Goal: Task Accomplishment & Management: Manage account settings

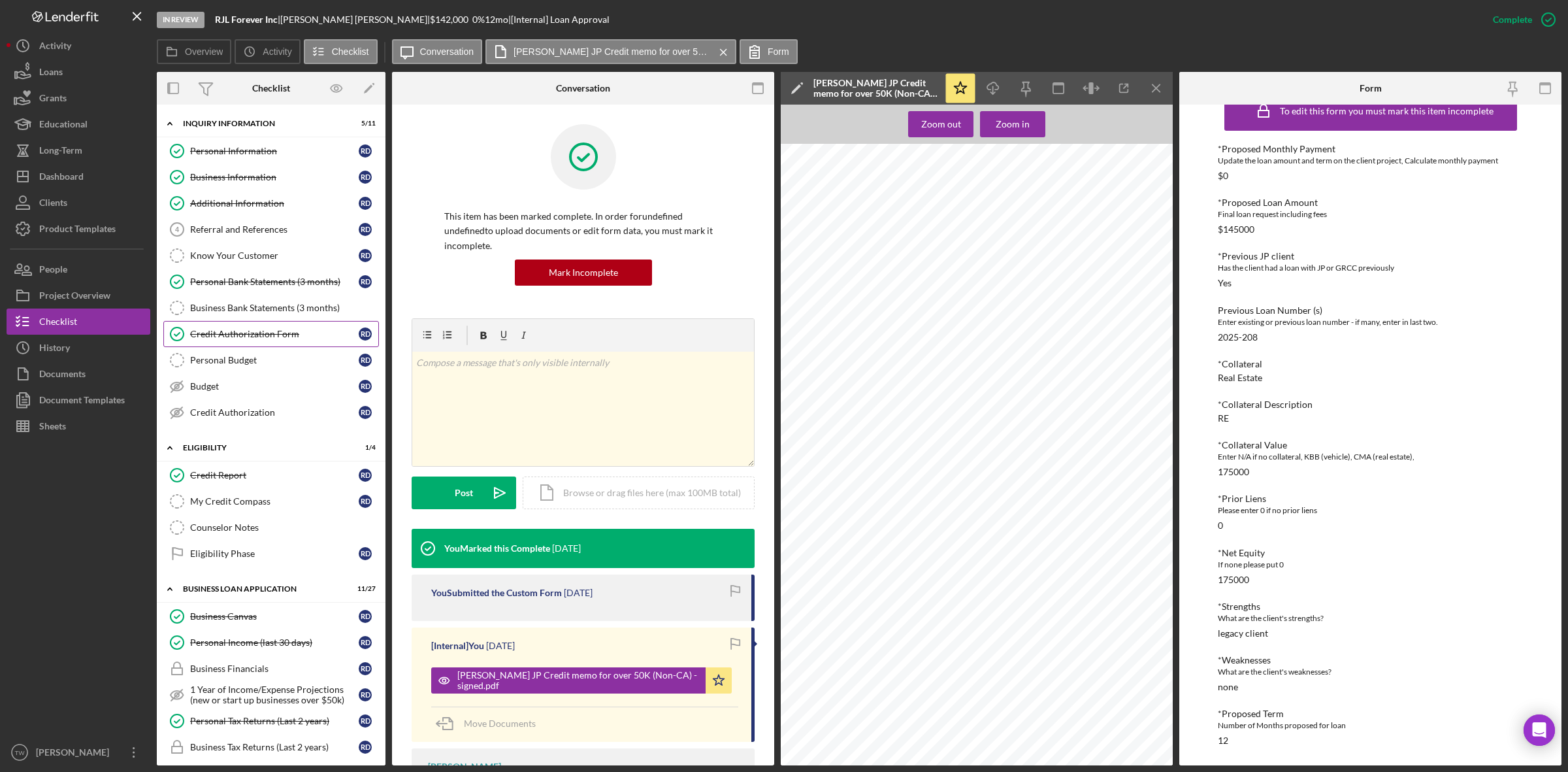
drag, startPoint x: 294, startPoint y: 331, endPoint x: 324, endPoint y: 325, distance: 30.6
click at [294, 331] on div "Credit Authorization Form" at bounding box center [274, 334] width 169 height 10
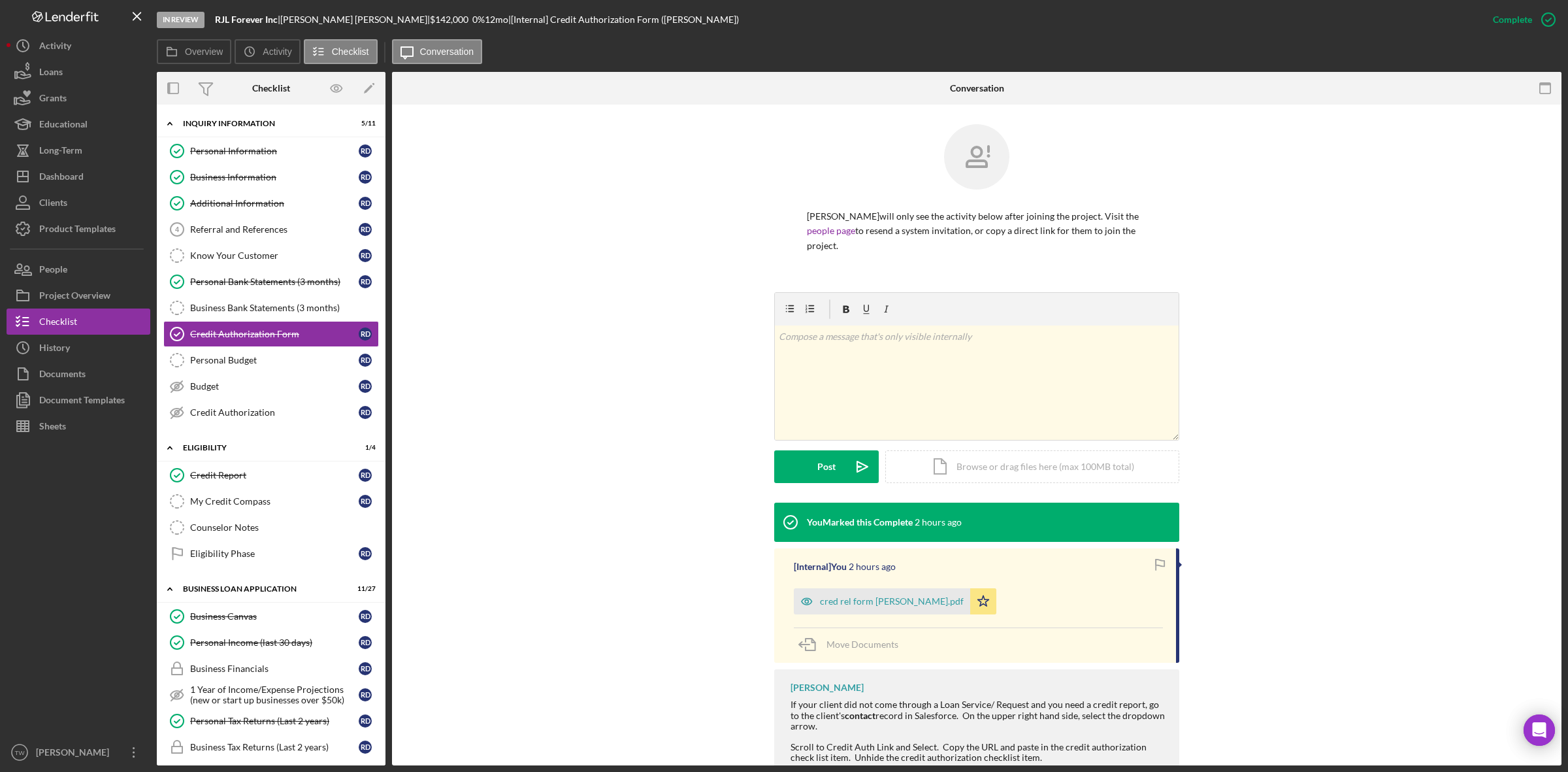
scroll to position [73, 0]
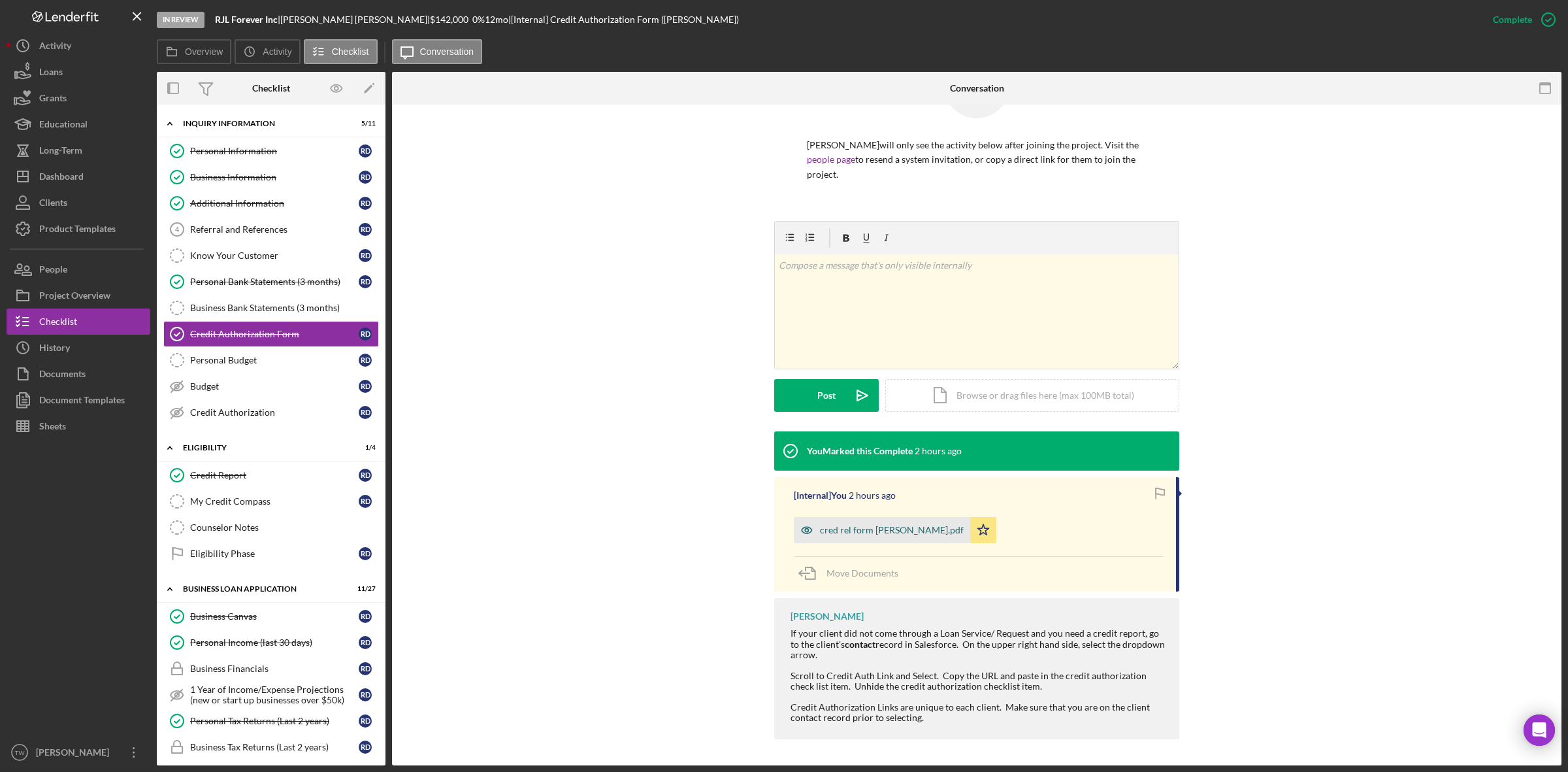
click at [837, 525] on div "cred rel form [PERSON_NAME].pdf" at bounding box center [891, 530] width 143 height 10
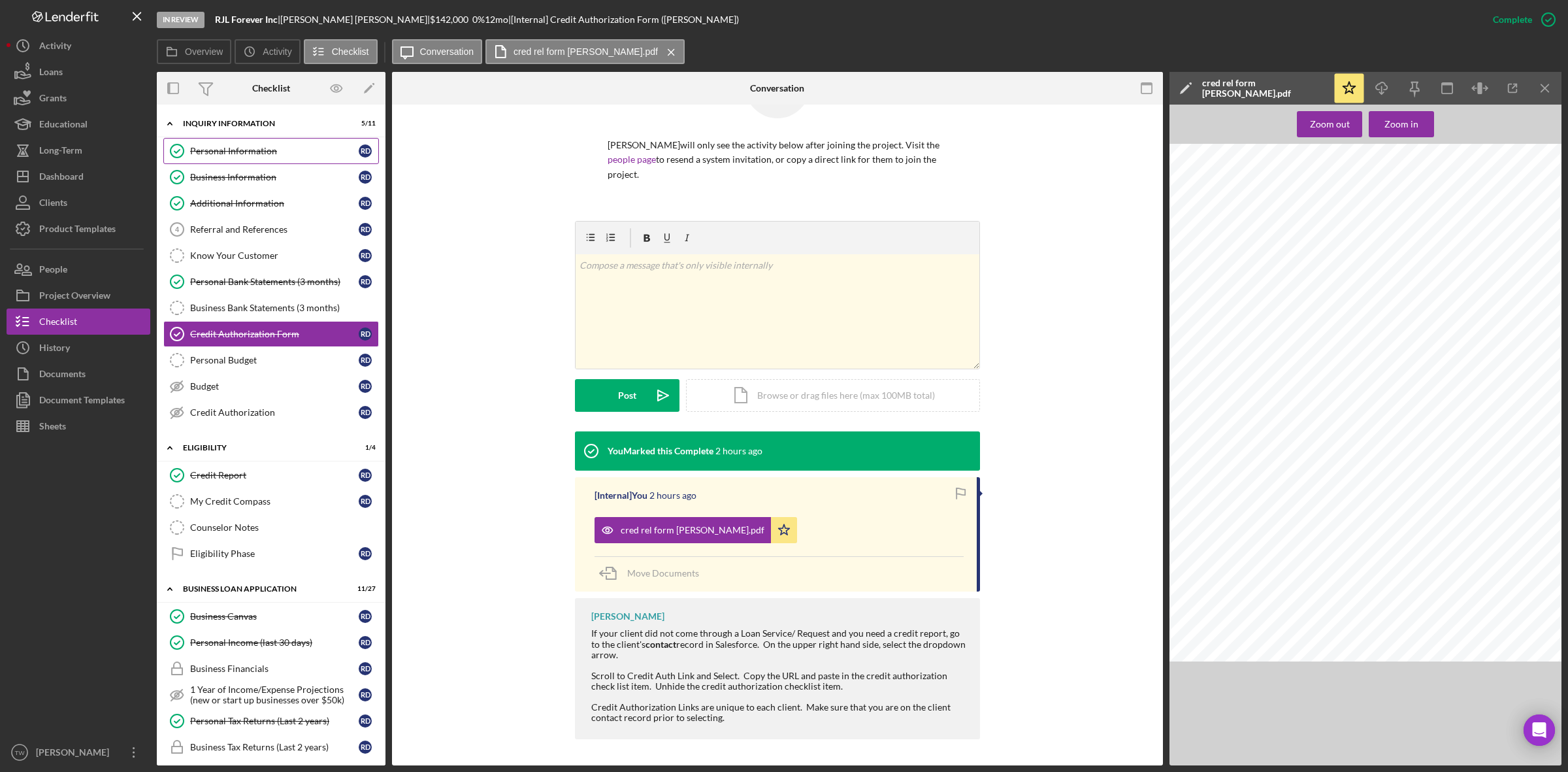
click at [253, 156] on link "Personal Information Personal Information R D" at bounding box center [270, 151] width 216 height 26
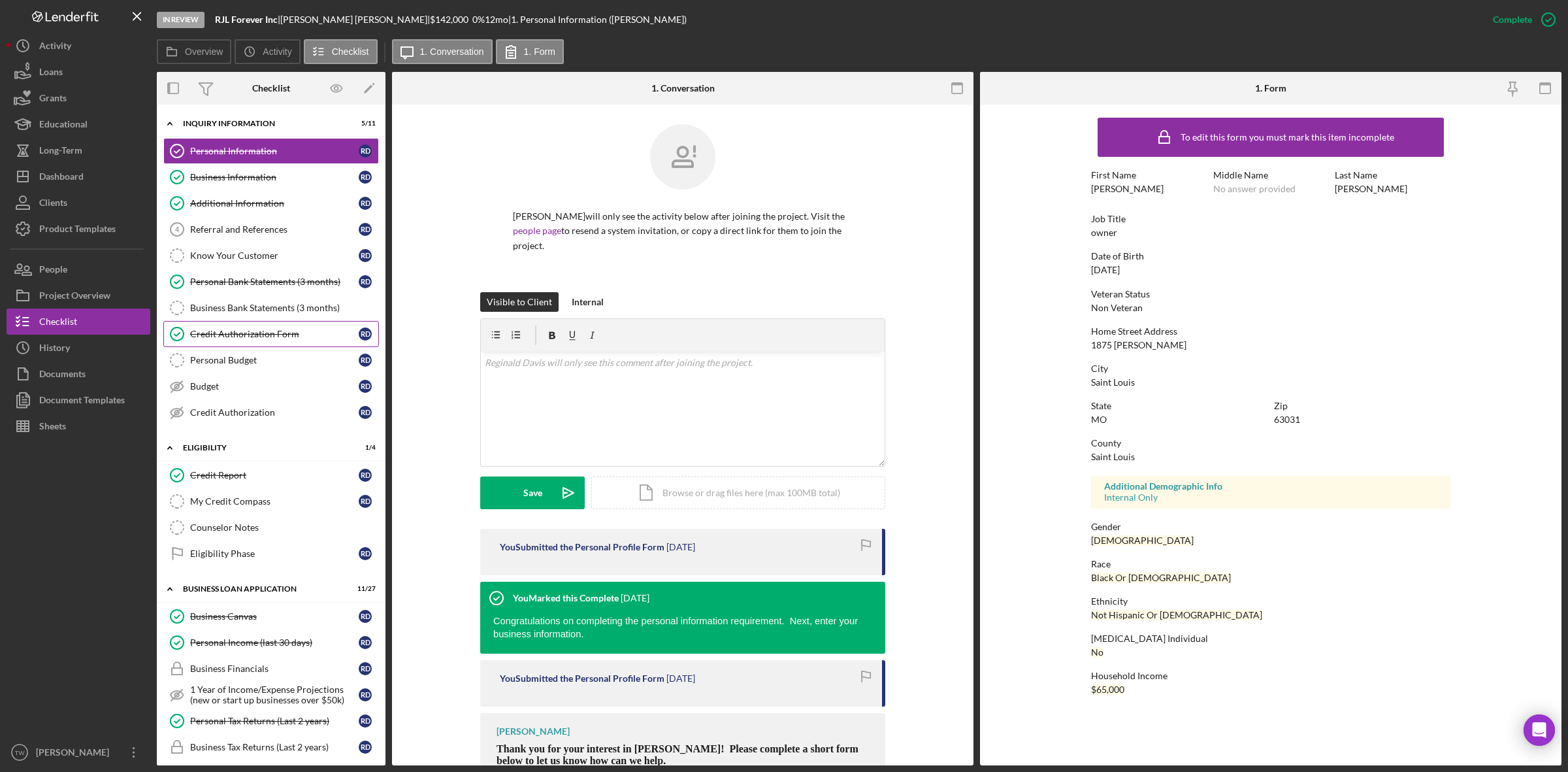
click at [262, 330] on link "Credit Authorization Form Credit Authorization Form R D" at bounding box center [270, 334] width 216 height 26
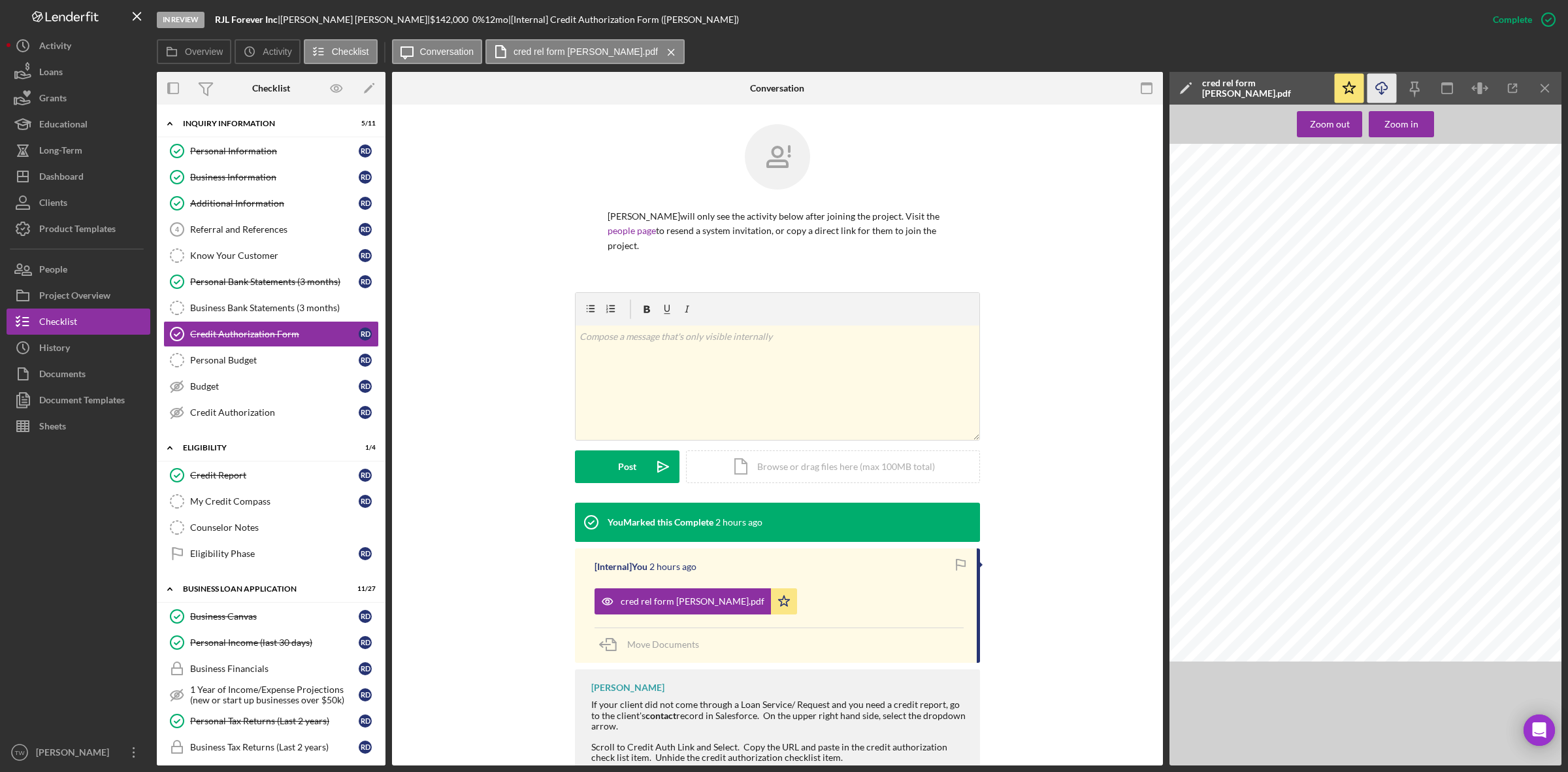
click at [1385, 90] on icon "Icon/Download" at bounding box center [1381, 88] width 29 height 29
click at [1303, 308] on span "[GEOGRAPHIC_DATA]" at bounding box center [1327, 309] width 74 height 8
copy span "Florissant"
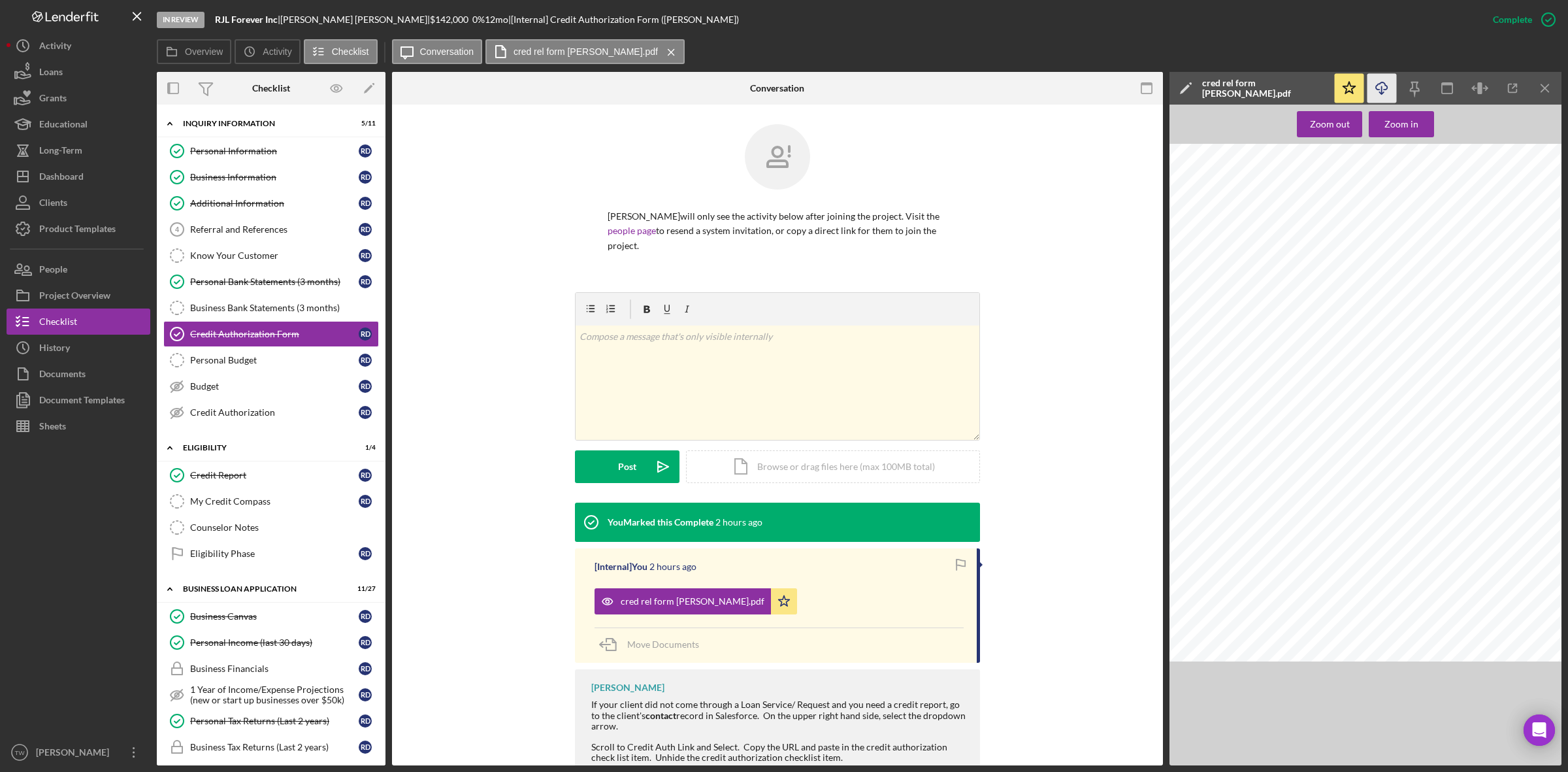
click at [1447, 357] on span "492946122" at bounding box center [1440, 356] width 36 height 8
copy span "492946122"
click at [1446, 366] on span "[DATE]" at bounding box center [1434, 367] width 24 height 8
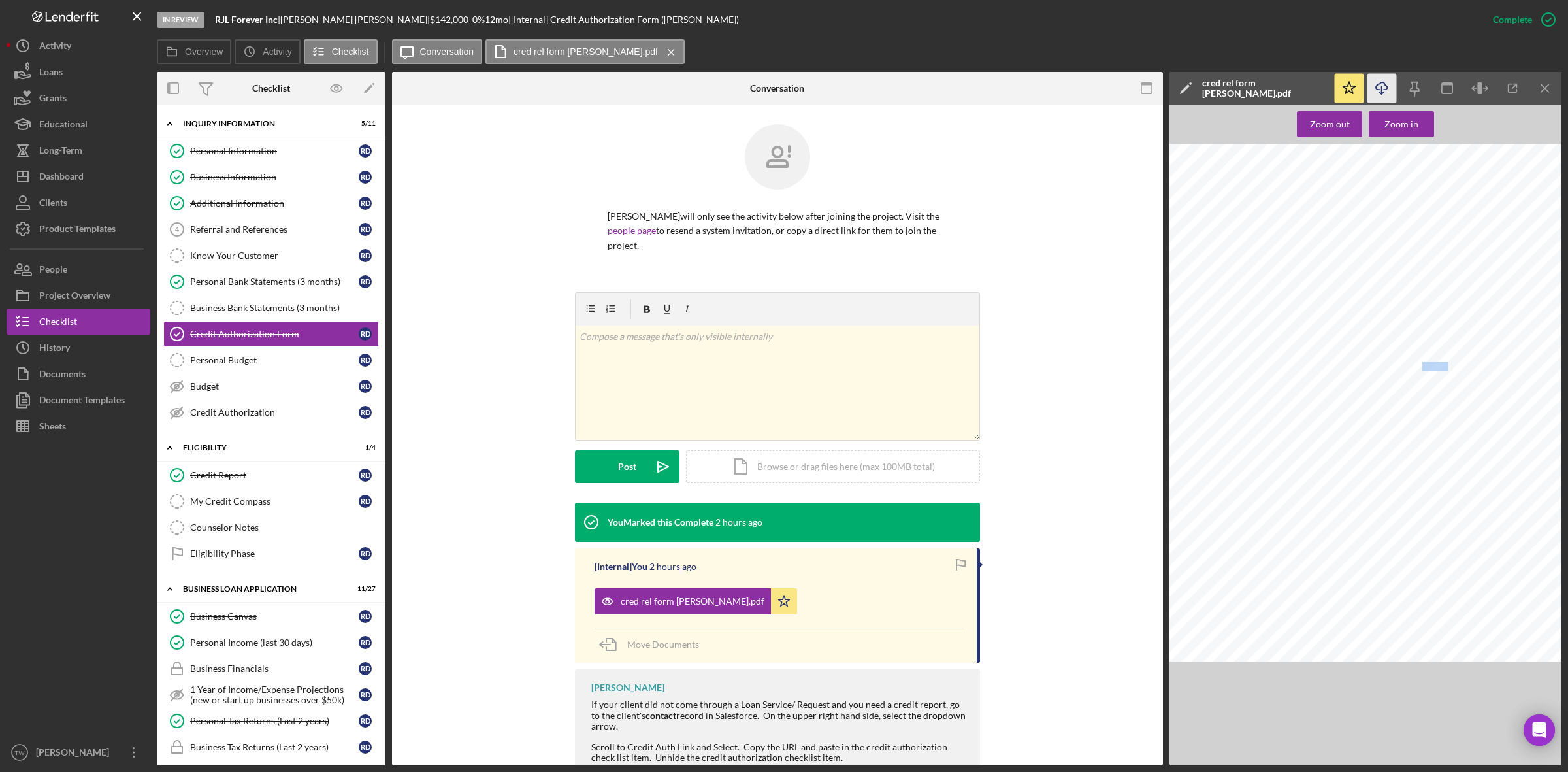
click at [1446, 366] on span "[DATE]" at bounding box center [1434, 367] width 24 height 8
copy span "[DATE]"
click at [269, 414] on div "Credit Authorization" at bounding box center [274, 412] width 169 height 10
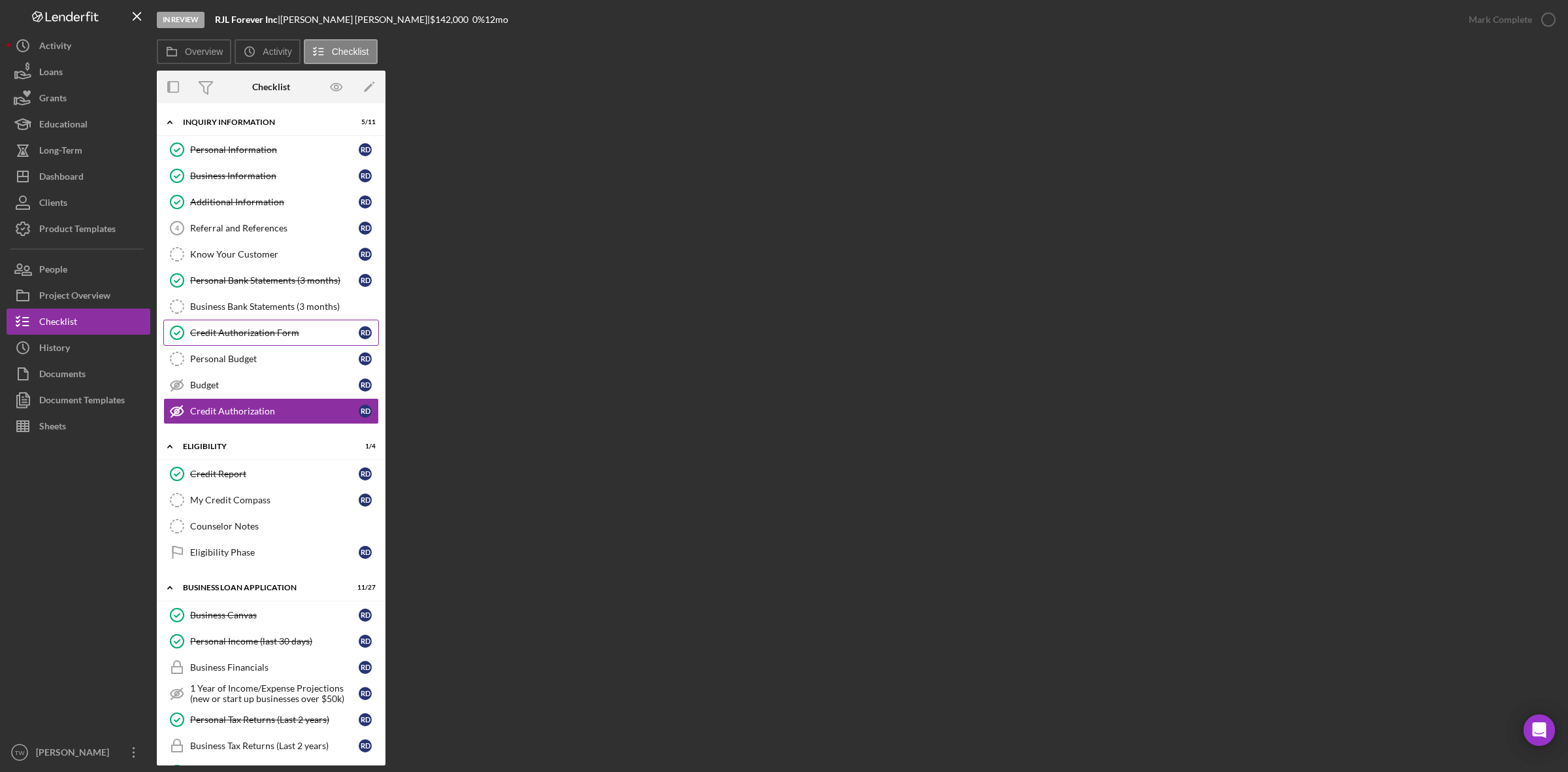
click at [298, 343] on link "Credit Authorization Form Credit Authorization Form R D" at bounding box center [270, 333] width 216 height 26
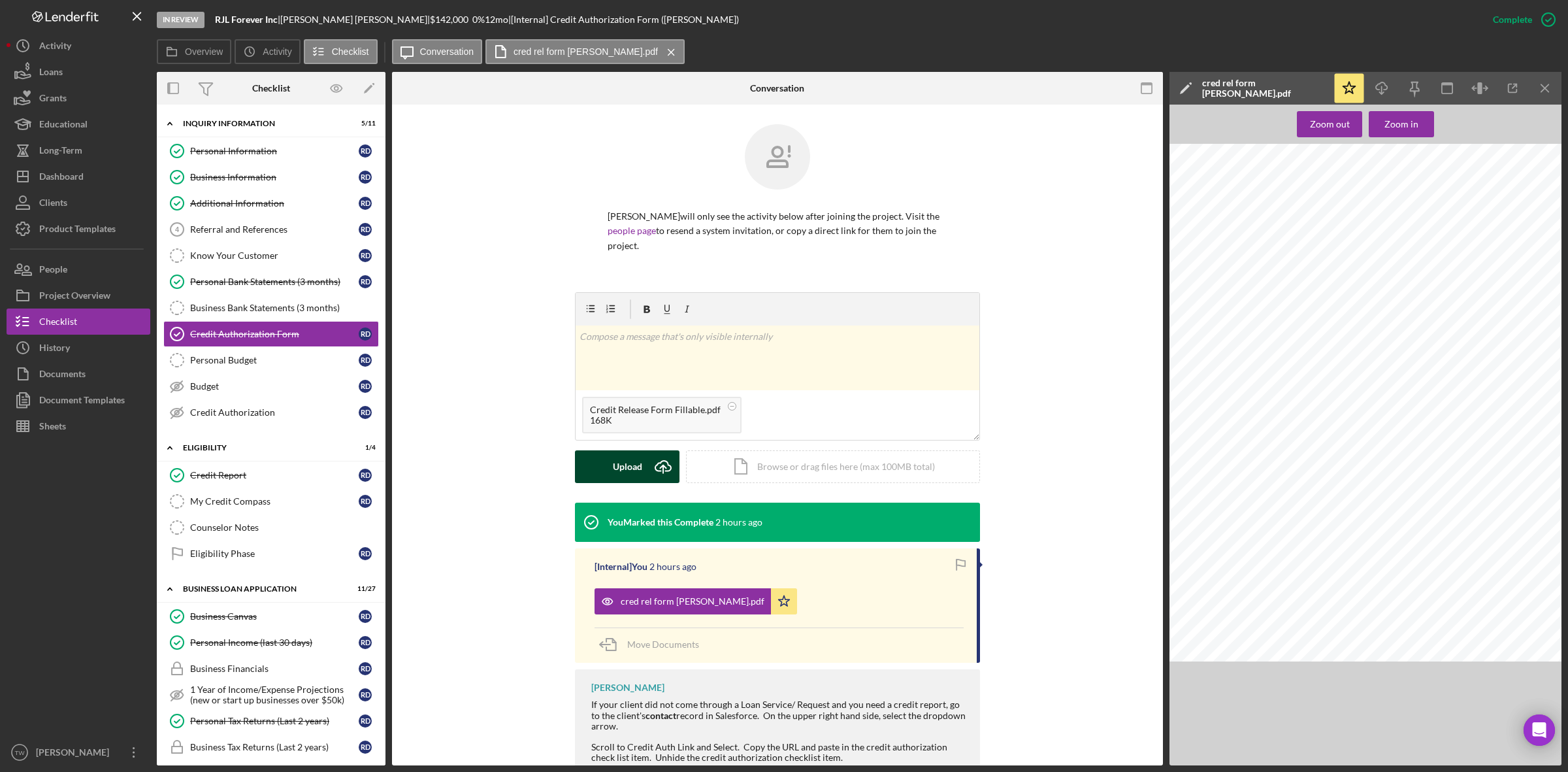
click at [612, 478] on div "Upload" at bounding box center [627, 467] width 29 height 33
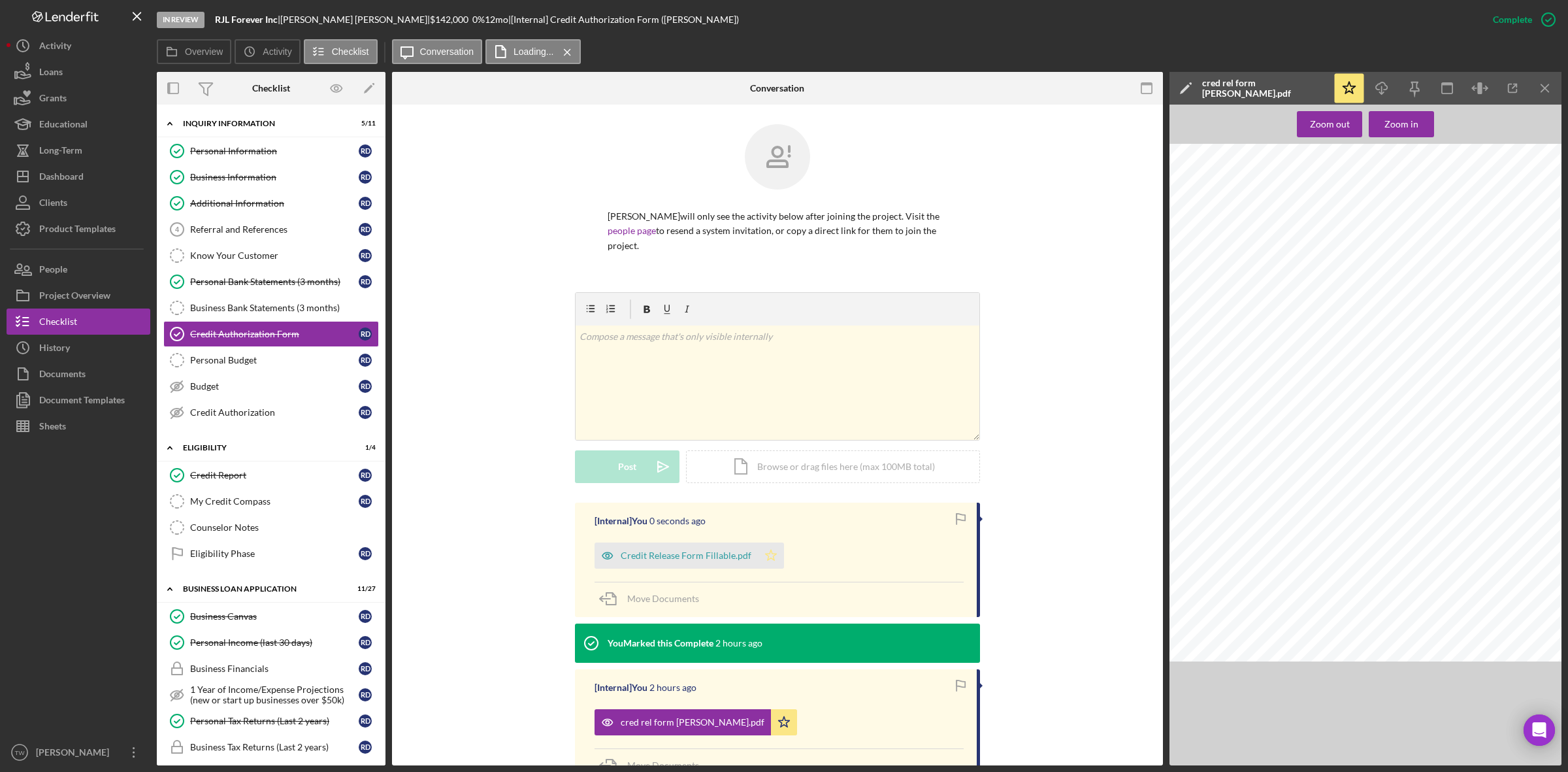
click at [769, 552] on icon "Icon/Star" at bounding box center [771, 555] width 26 height 26
click at [771, 718] on icon "Icon/Star" at bounding box center [784, 722] width 26 height 26
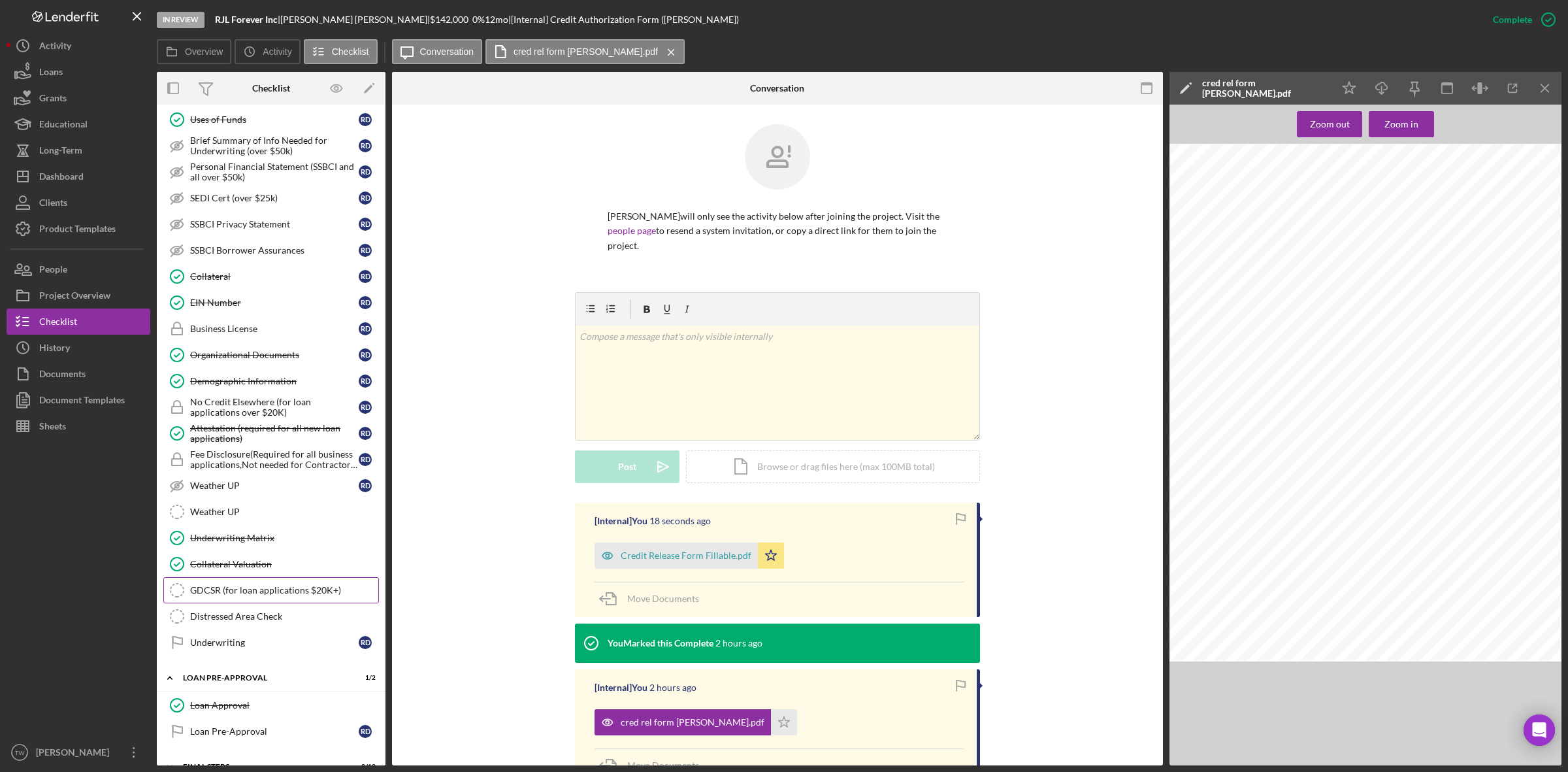
scroll to position [718, 0]
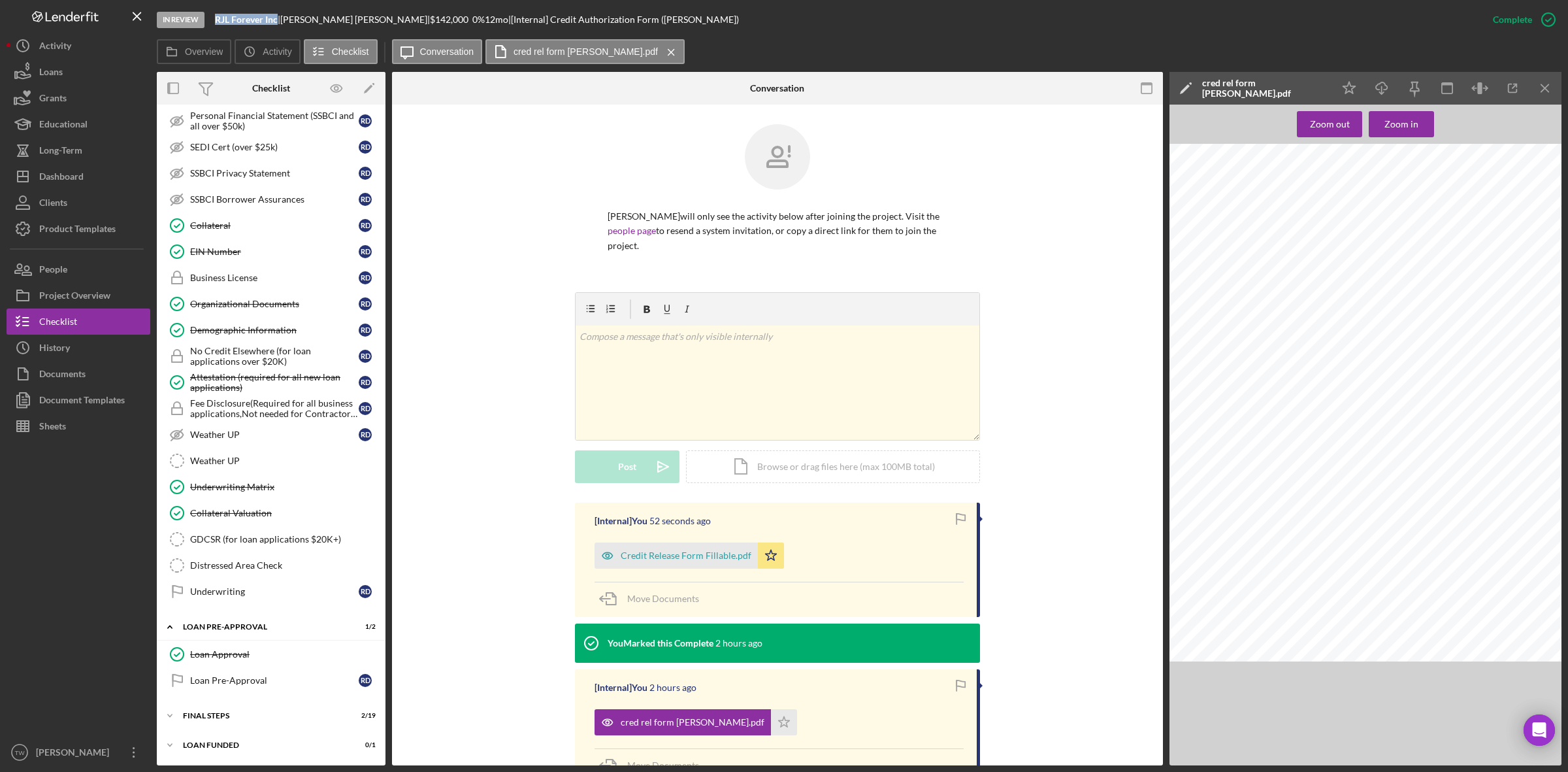
drag, startPoint x: 214, startPoint y: 17, endPoint x: 278, endPoint y: 20, distance: 64.1
click at [278, 20] on div "In Review RJL Forever Inc | [PERSON_NAME] | $142,000 $142,000 0 % 12 mo | [Inte…" at bounding box center [818, 20] width 1323 height 40
click at [1308, 297] on span "1875 [PERSON_NAME]" at bounding box center [1328, 300] width 75 height 8
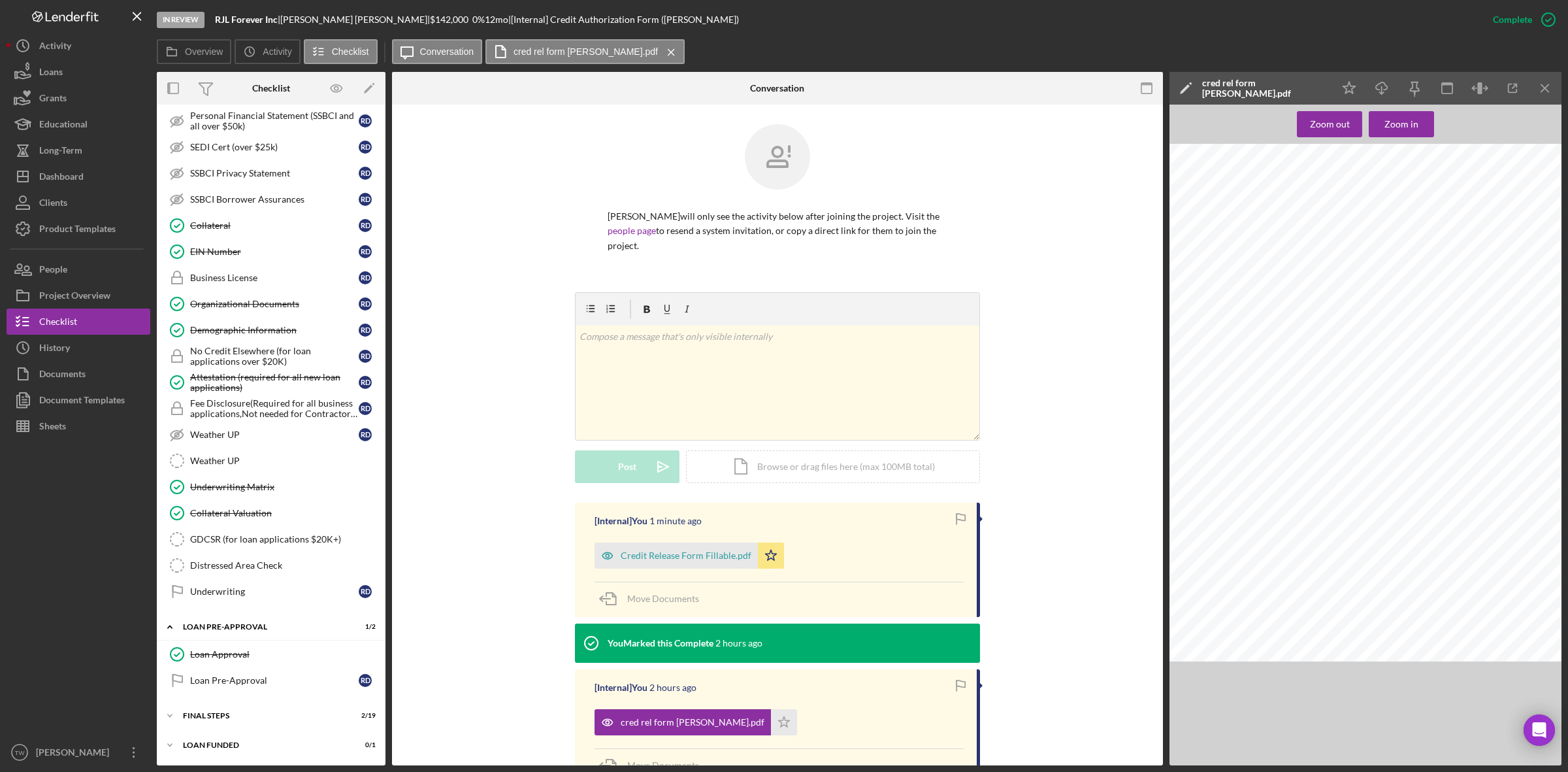
copy span "[PERSON_NAME]"
click at [1353, 311] on span "[GEOGRAPHIC_DATA]" at bounding box center [1327, 309] width 74 height 8
copy span "63031"
drag, startPoint x: 232, startPoint y: 657, endPoint x: 576, endPoint y: 654, distance: 344.0
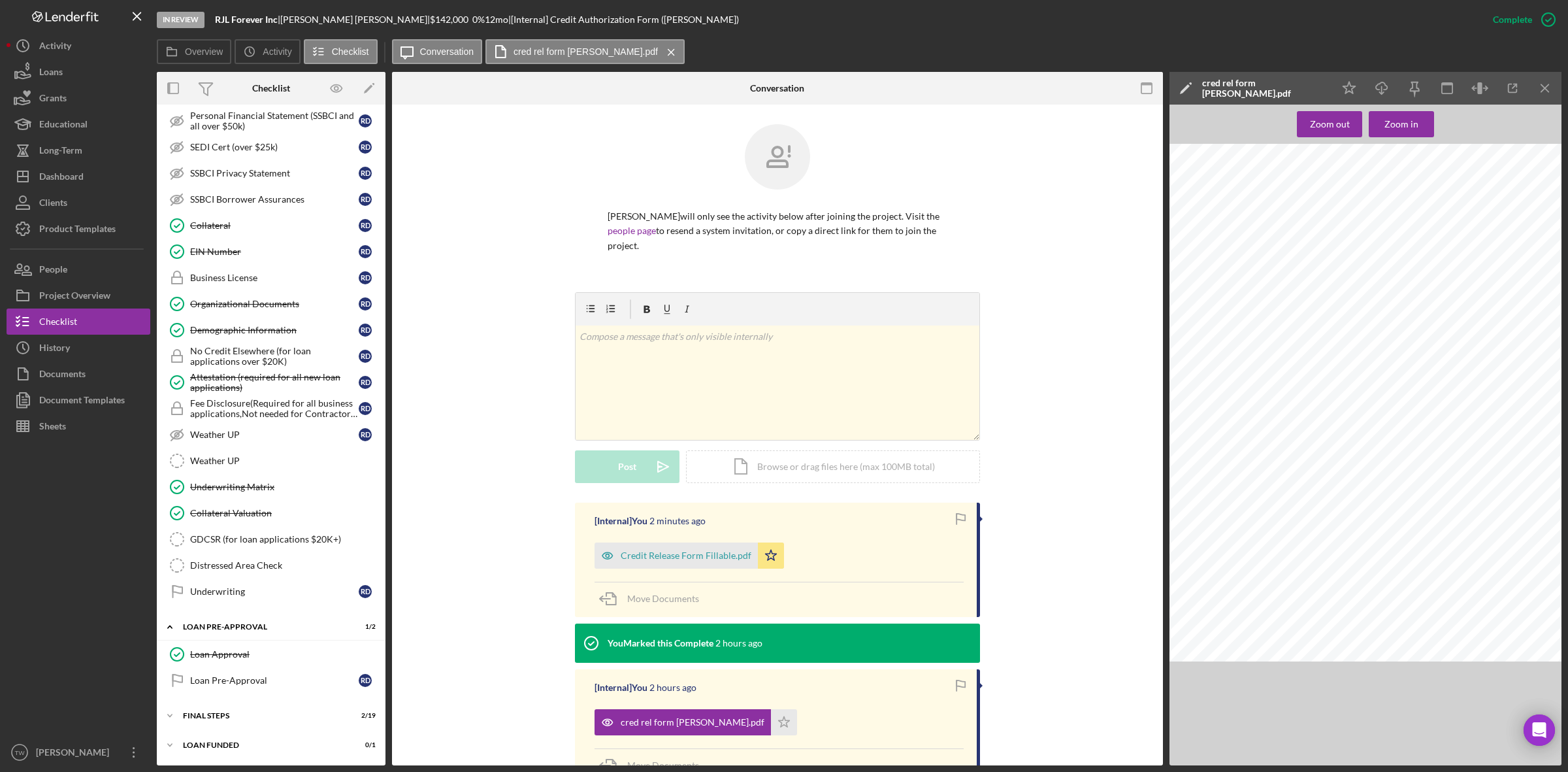
click at [232, 657] on div "Loan Approval" at bounding box center [285, 653] width 188 height 10
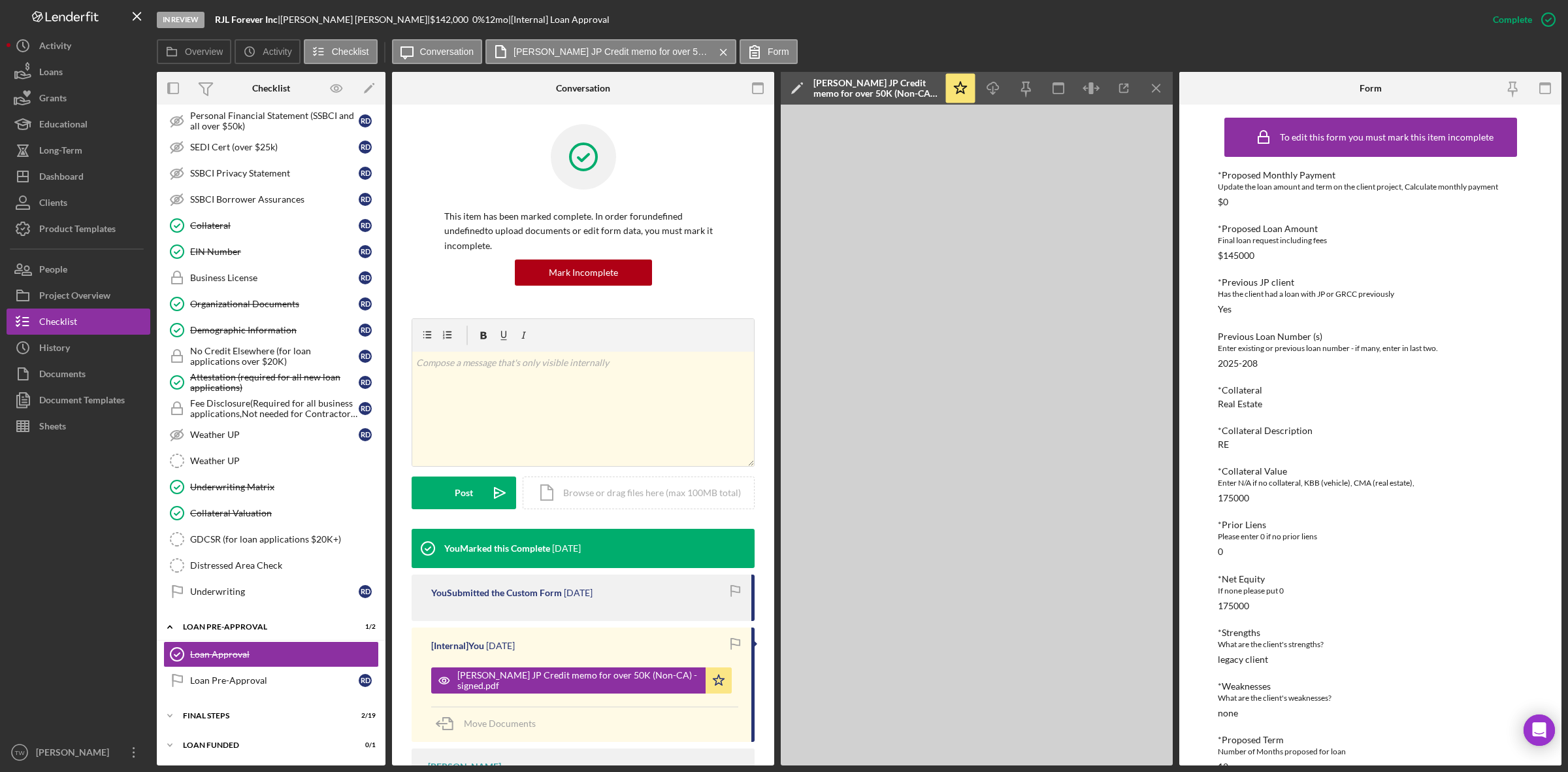
scroll to position [194, 0]
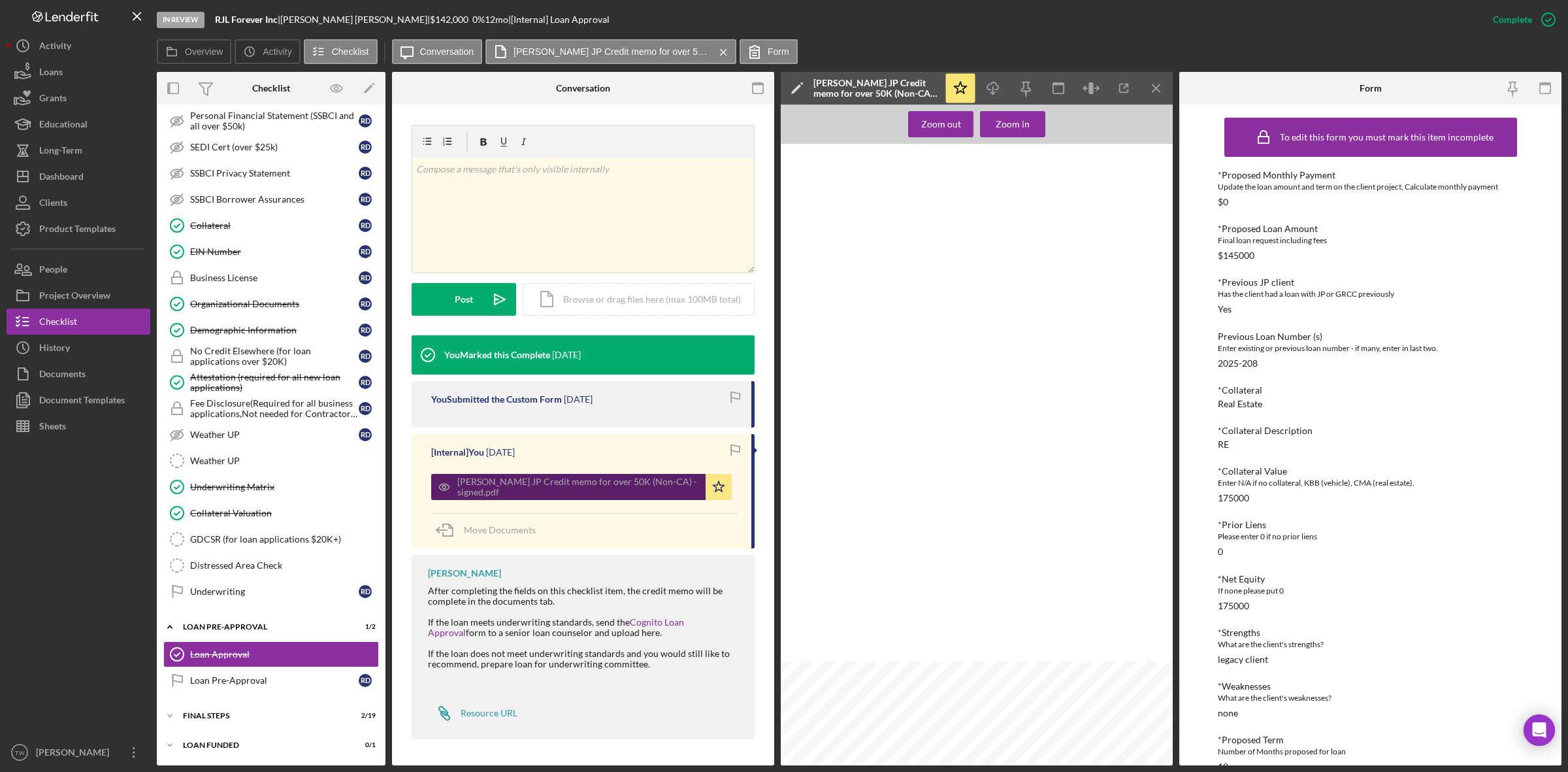
click at [508, 491] on div "[PERSON_NAME] JP Credit memo for over 50K (Non-CA) - signed.pdf" at bounding box center [578, 486] width 241 height 21
click at [997, 84] on icon "Icon/Download" at bounding box center [992, 88] width 29 height 29
click at [929, 554] on span ", 63138" at bounding box center [936, 556] width 22 height 8
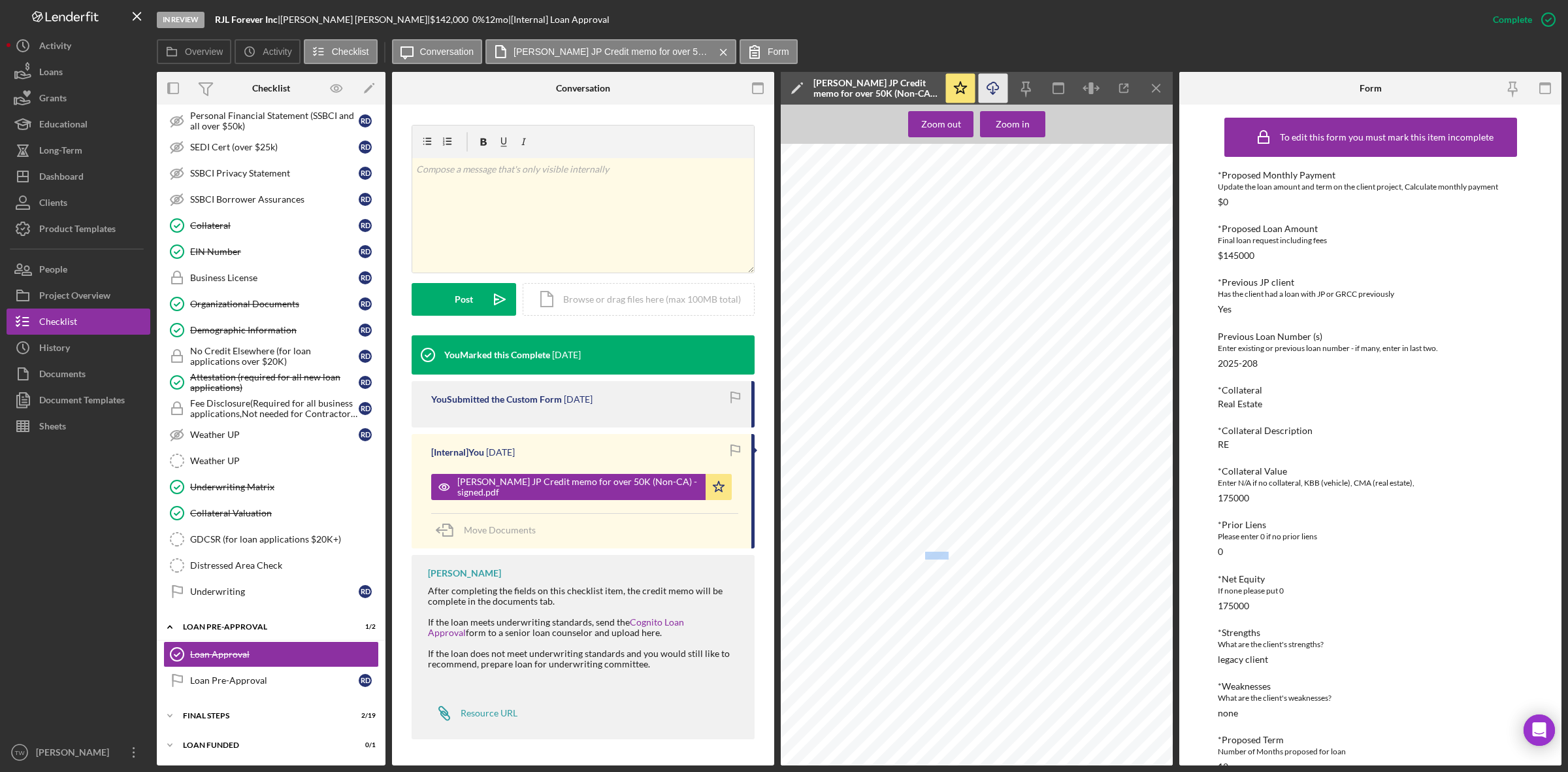
click at [929, 554] on span ", 63138" at bounding box center [936, 556] width 22 height 8
click at [880, 555] on span "[STREET_ADDRESS]" at bounding box center [906, 556] width 63 height 8
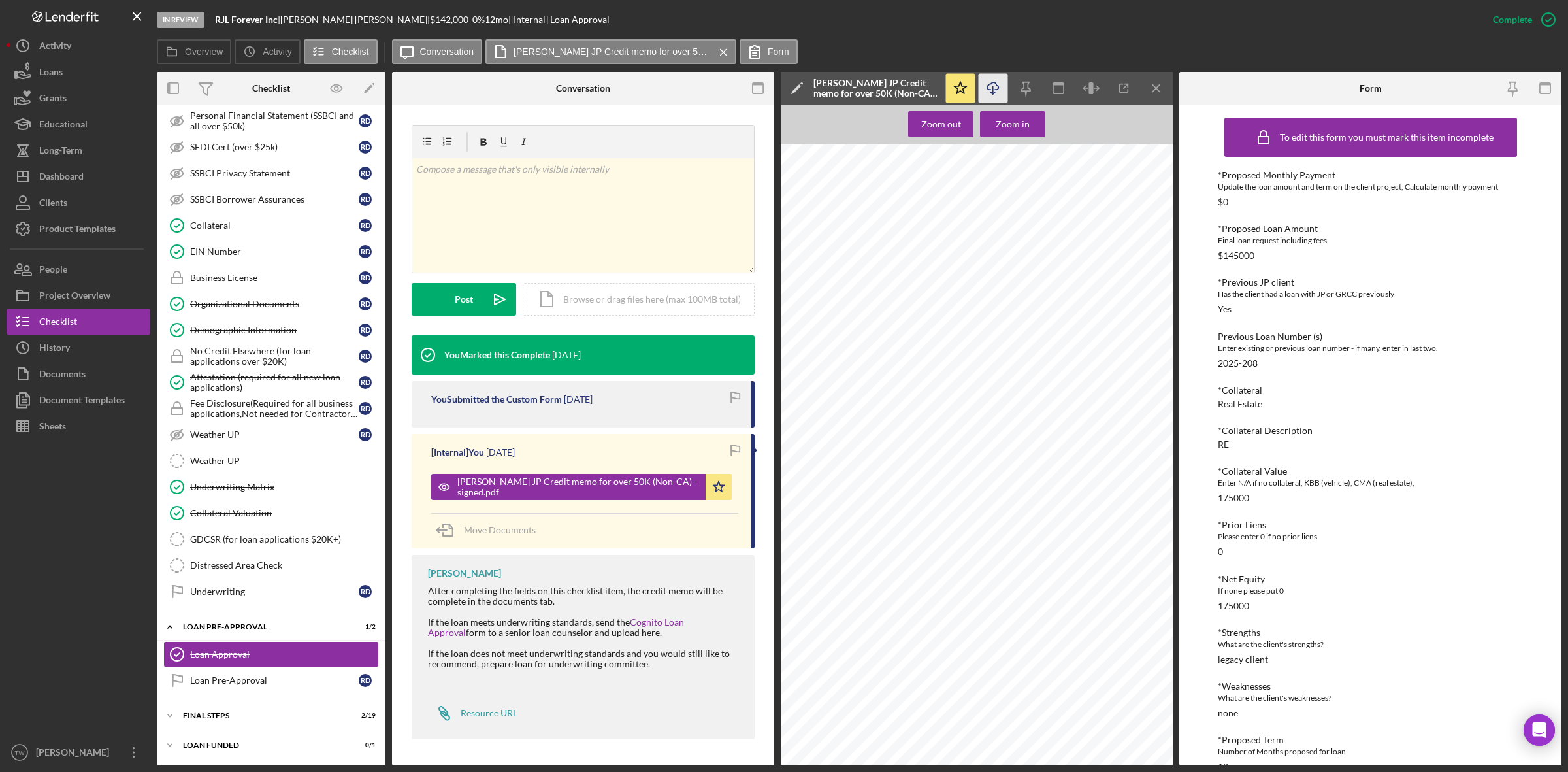
click at [880, 555] on span "[STREET_ADDRESS]" at bounding box center [906, 556] width 63 height 8
drag, startPoint x: 880, startPoint y: 555, endPoint x: 961, endPoint y: 541, distance: 82.2
click at [961, 541] on div "Business Name Page 1 [PERSON_NAME] CREDIT MEMO FOR LOANS $50,000 AND OVER BORRO…" at bounding box center [980, 402] width 400 height 517
drag, startPoint x: 960, startPoint y: 556, endPoint x: 956, endPoint y: 550, distance: 7.2
click at [960, 555] on div "Business Name Page 1 [PERSON_NAME] CREDIT MEMO FOR LOANS $50,000 AND OVER BORRO…" at bounding box center [980, 402] width 400 height 517
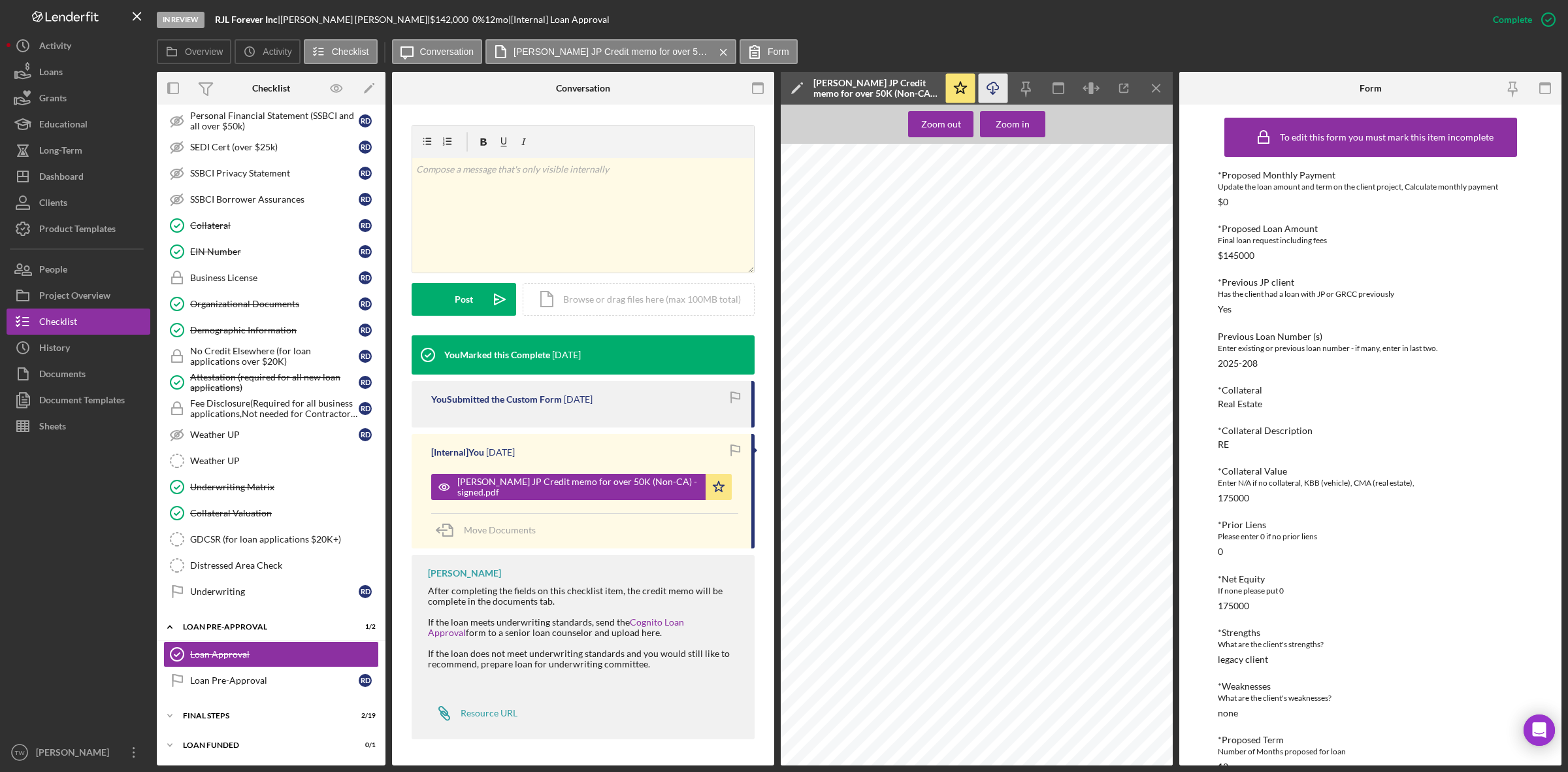
click at [947, 554] on div "Business Name Page 1 [PERSON_NAME] CREDIT MEMO FOR LOANS $50,000 AND OVER BORRO…" at bounding box center [980, 402] width 400 height 517
click at [1012, 133] on div "Zoom in" at bounding box center [1012, 124] width 34 height 26
drag, startPoint x: 895, startPoint y: 637, endPoint x: 978, endPoint y: 638, distance: 83.0
click at [780, 143] on span "[STREET_ADDRESS]" at bounding box center [780, 143] width 0 height 0
copy span "[STREET_ADDRESS]"
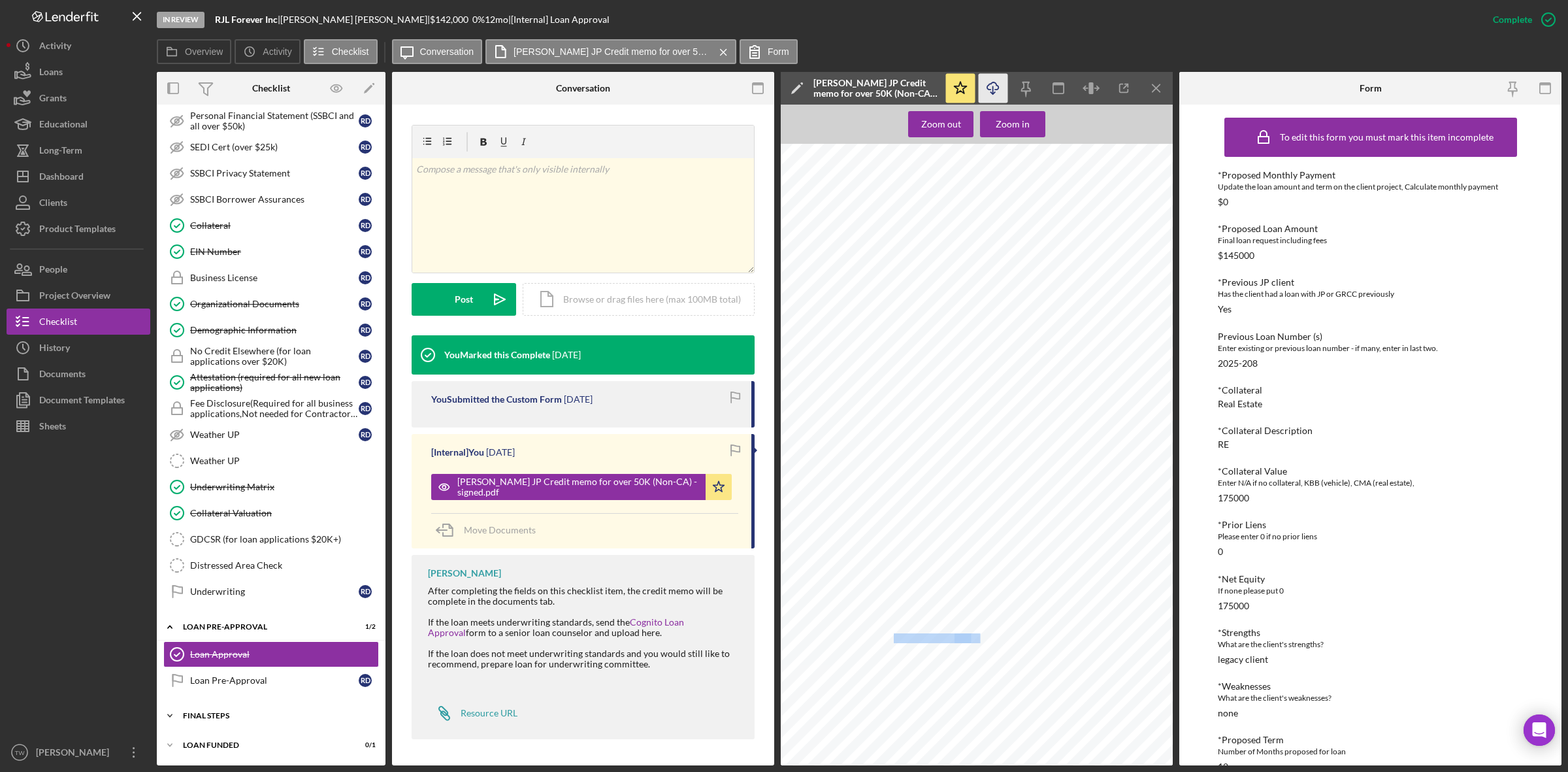
drag, startPoint x: 230, startPoint y: 710, endPoint x: 246, endPoint y: 699, distance: 19.4
click at [230, 711] on div "Icon/Expander FINAL STEPS 2 / 19" at bounding box center [270, 715] width 229 height 26
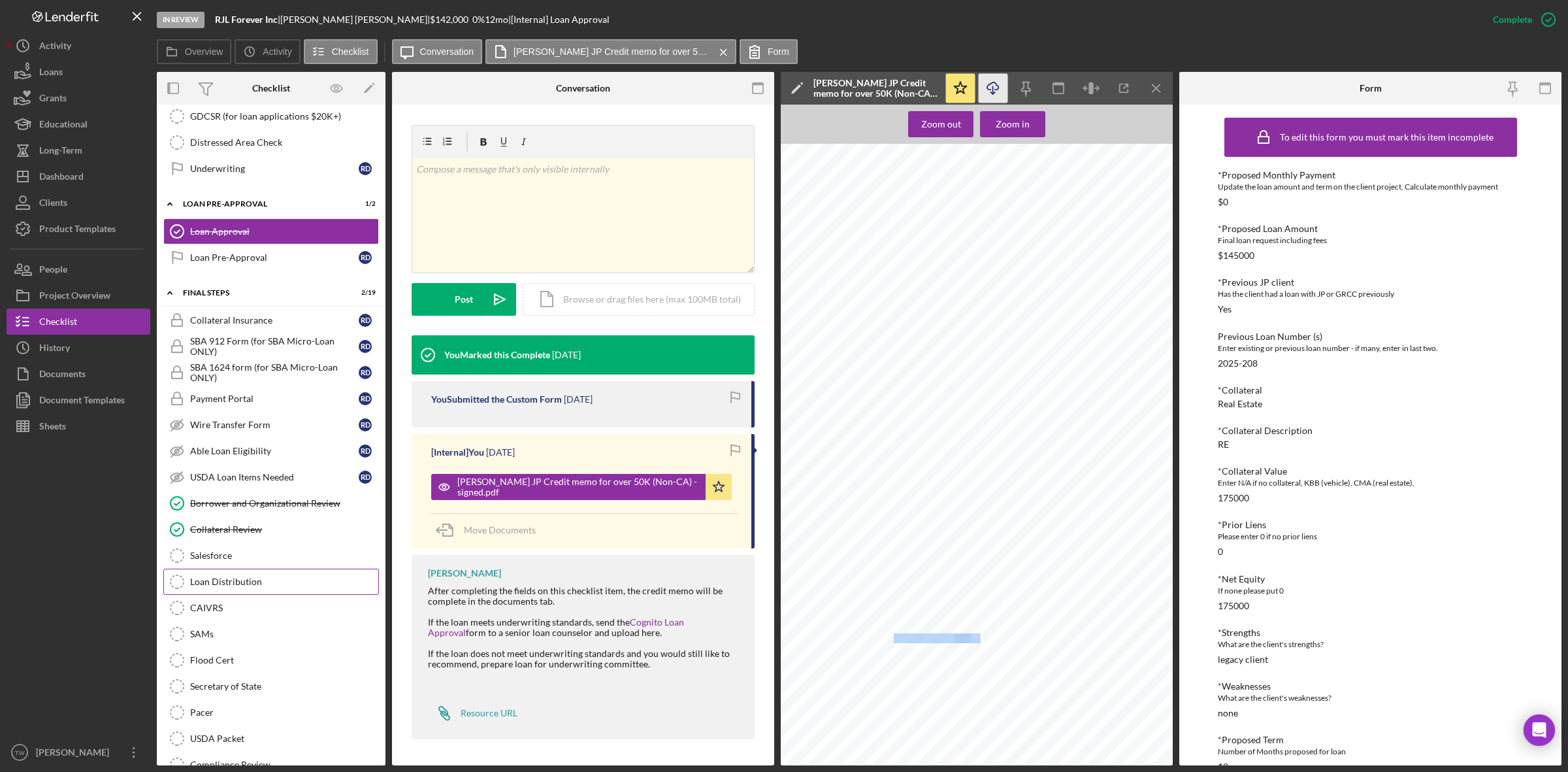
scroll to position [1229, 0]
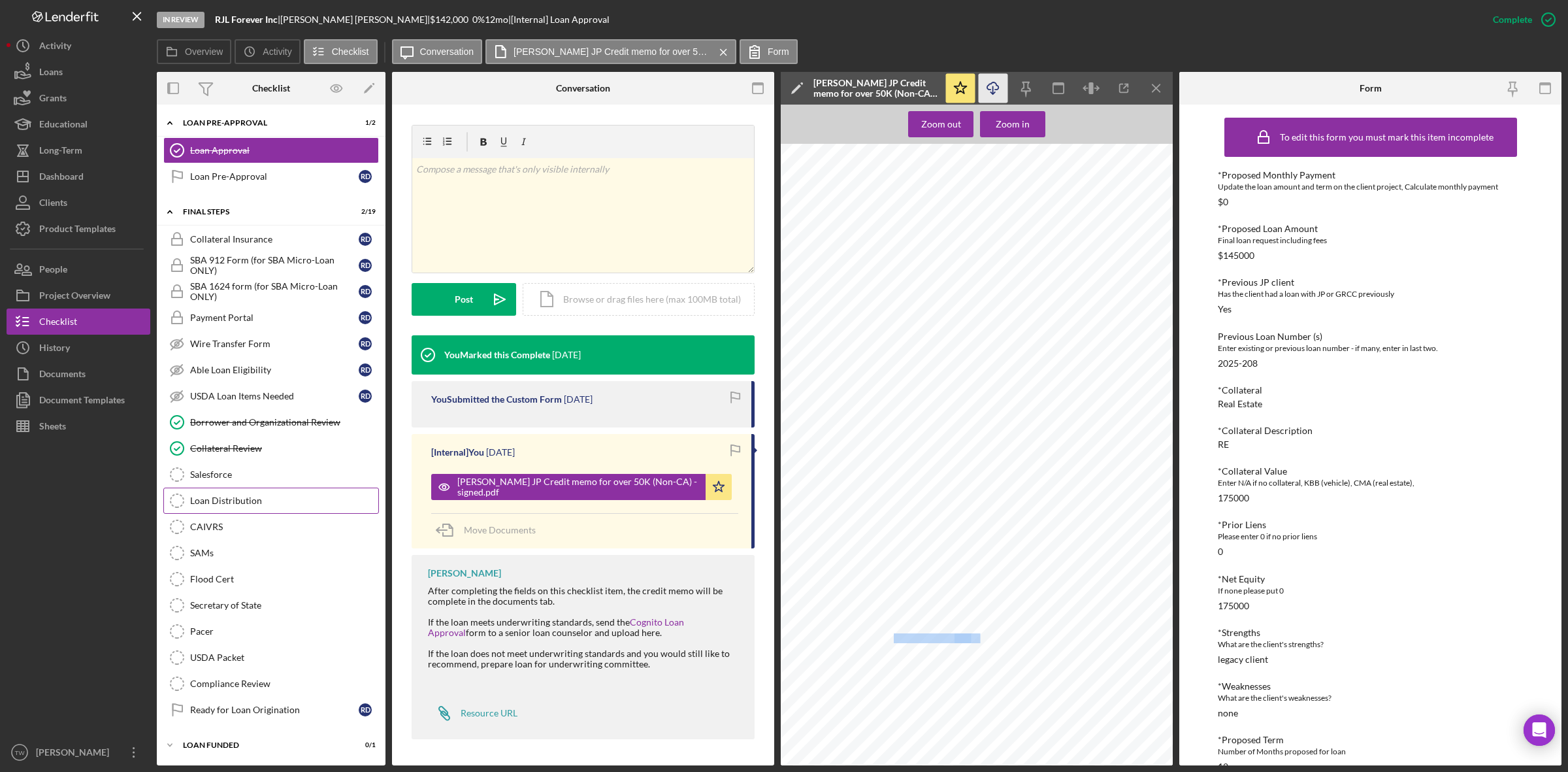
click at [282, 495] on div "Loan Distribution" at bounding box center [285, 500] width 188 height 10
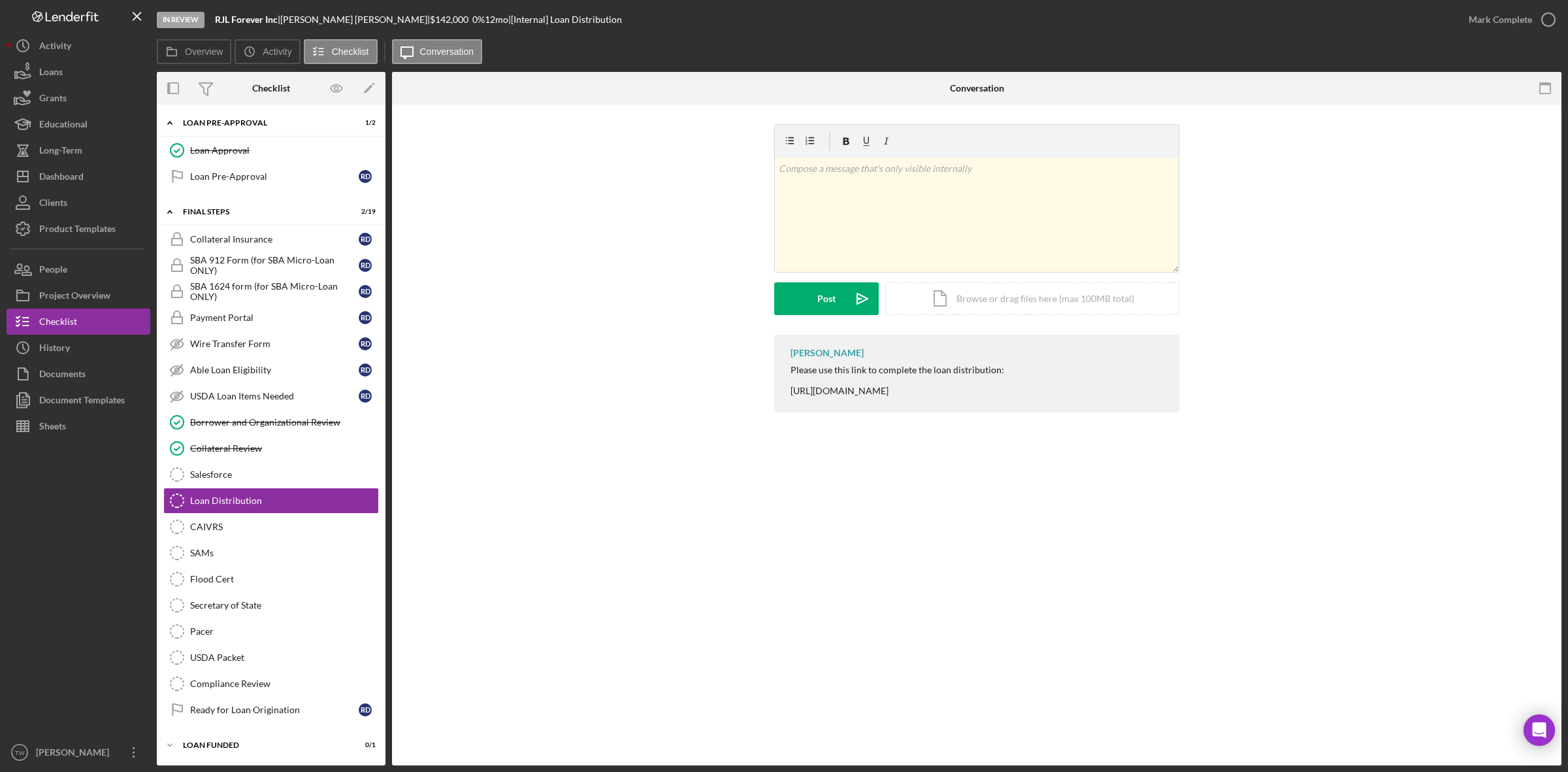
scroll to position [1229, 0]
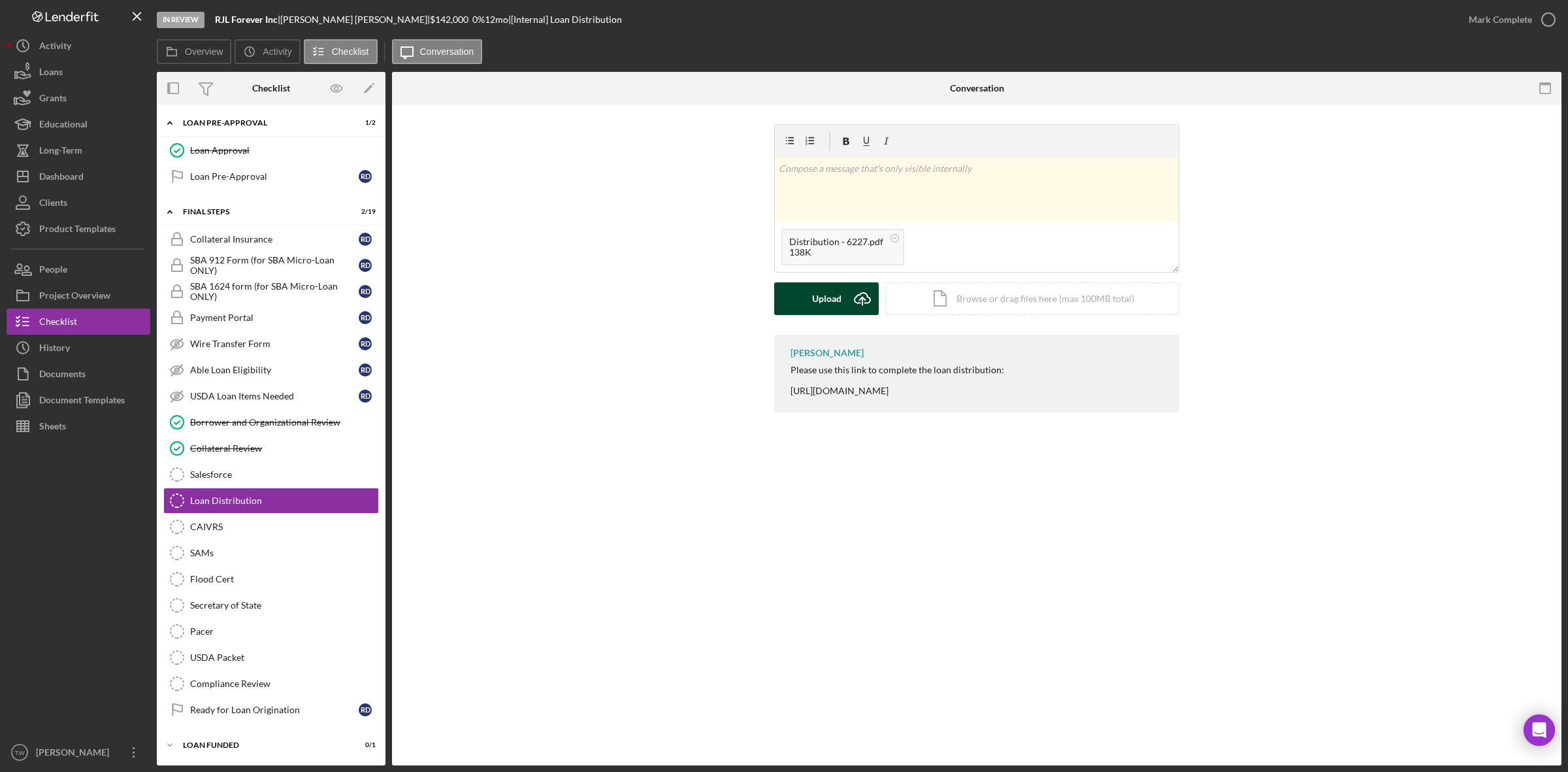
click at [808, 301] on button "Upload Icon/Upload" at bounding box center [825, 298] width 105 height 33
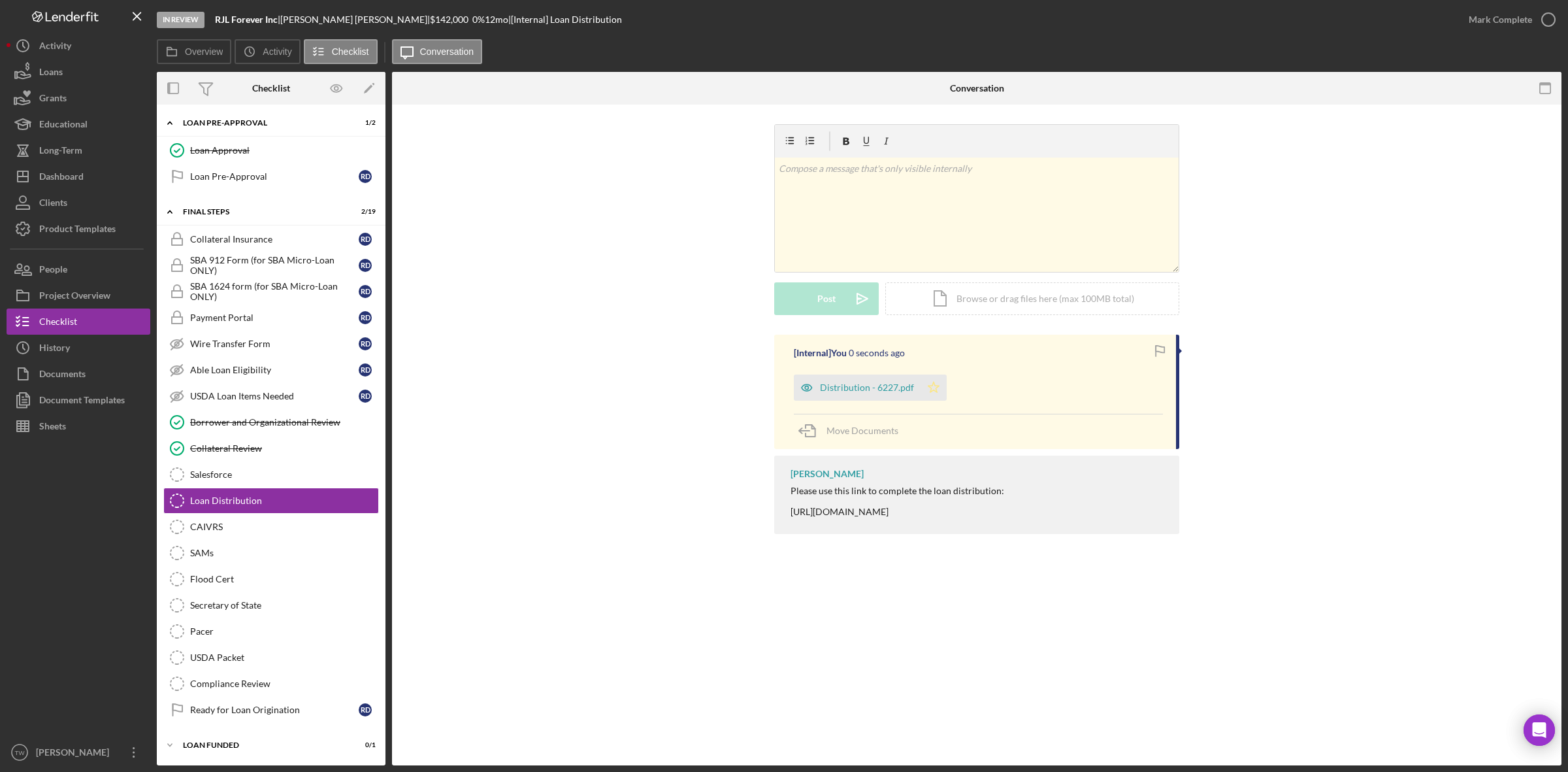
click at [933, 386] on polygon "button" at bounding box center [934, 386] width 11 height 10
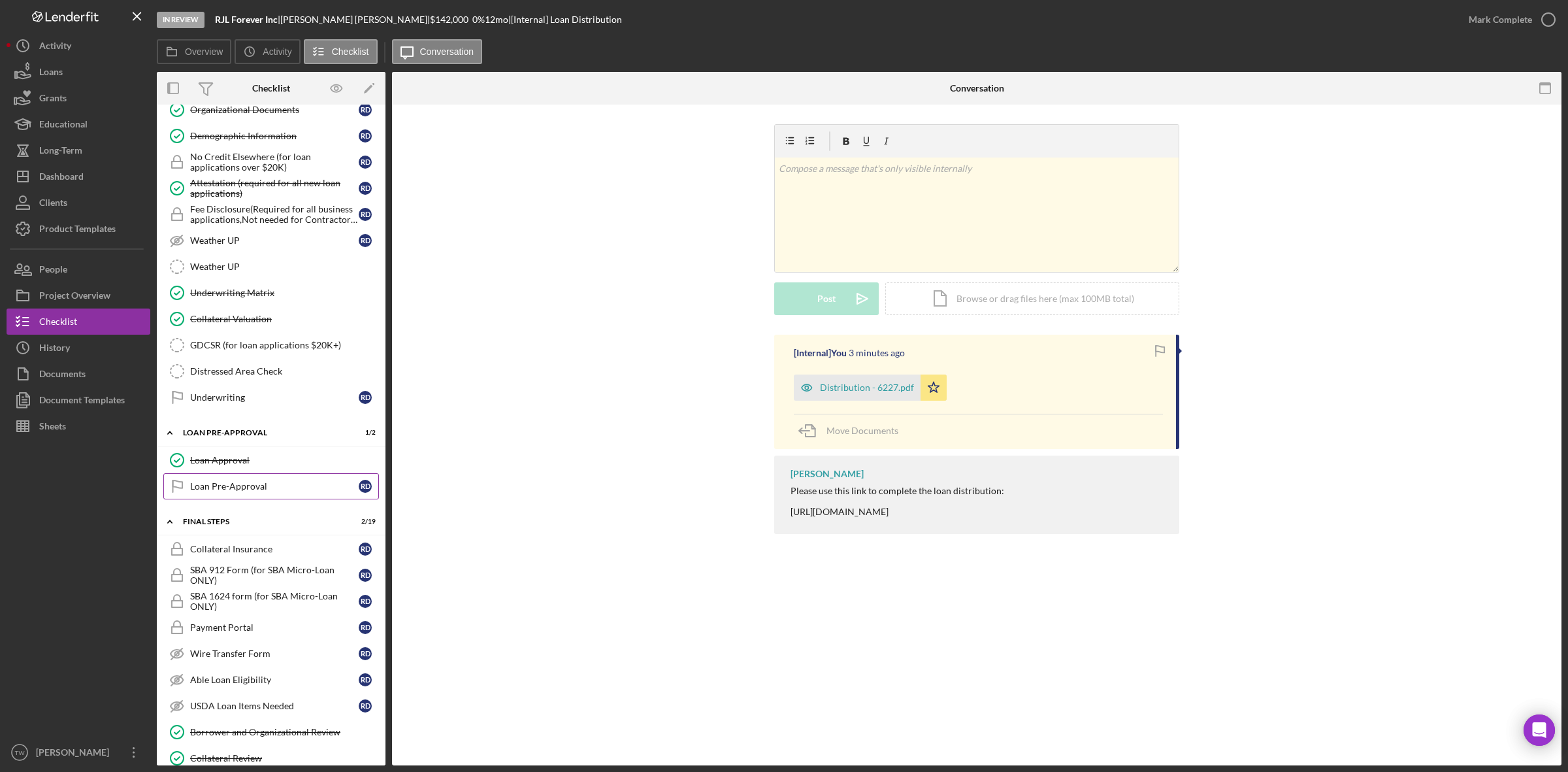
scroll to position [1061, 0]
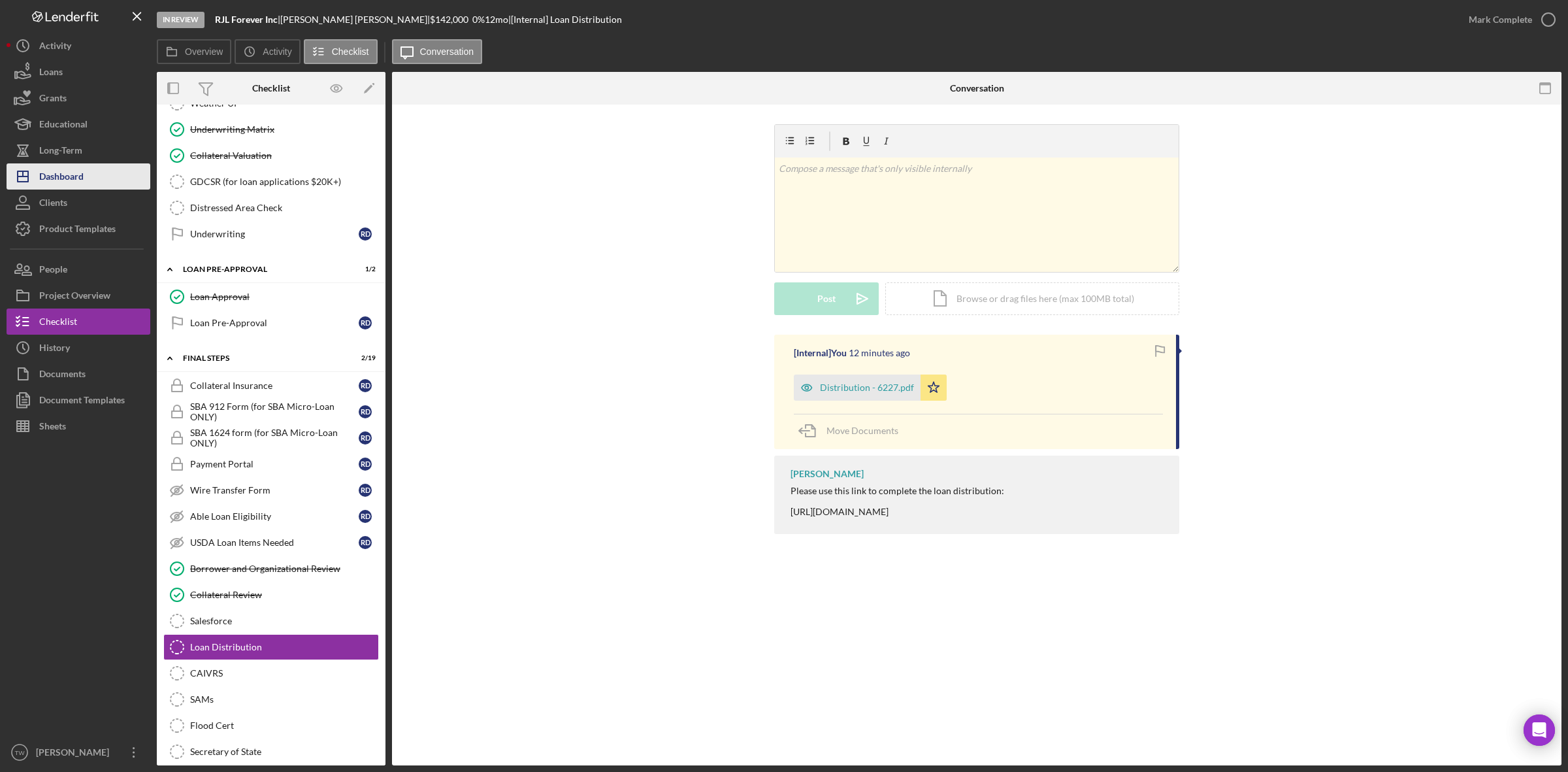
click at [95, 178] on button "Icon/Dashboard Dashboard" at bounding box center [78, 176] width 143 height 26
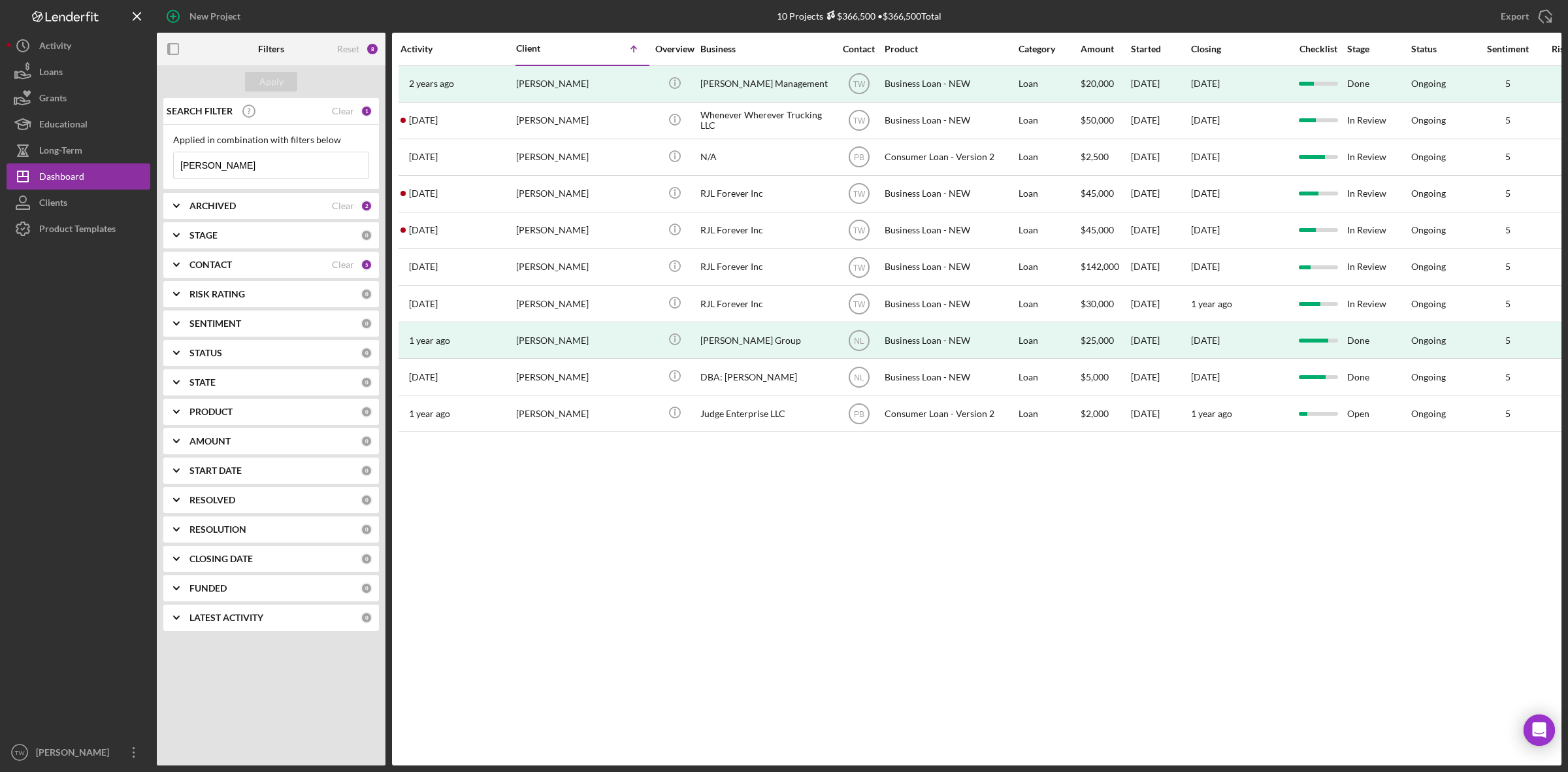
click at [253, 168] on input "[PERSON_NAME]" at bounding box center [270, 166] width 195 height 26
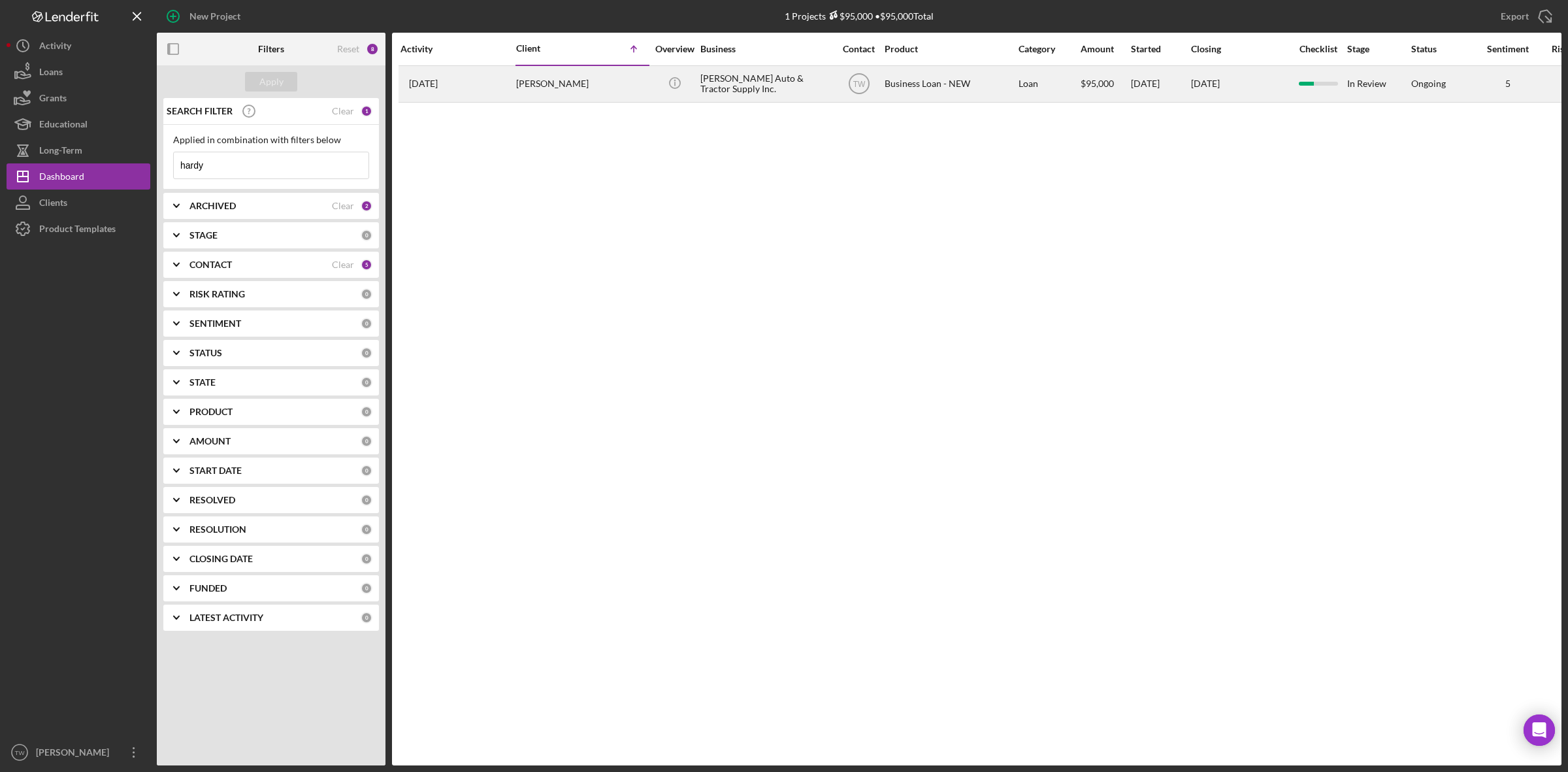
type input "hardy"
click at [480, 93] on div "[DATE] [PERSON_NAME]" at bounding box center [457, 84] width 114 height 35
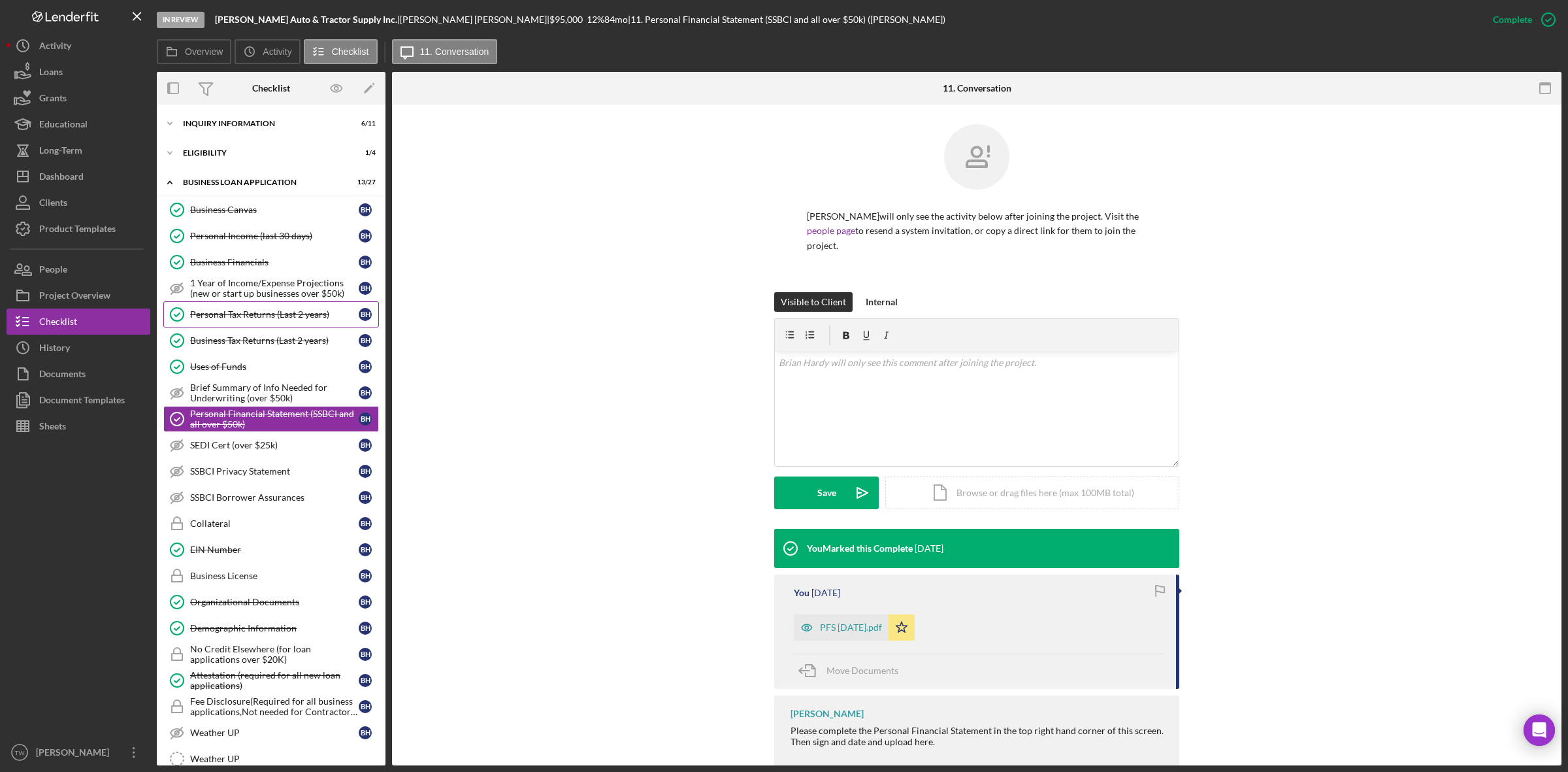
click at [293, 312] on div "Personal Tax Returns (Last 2 years)" at bounding box center [274, 314] width 169 height 10
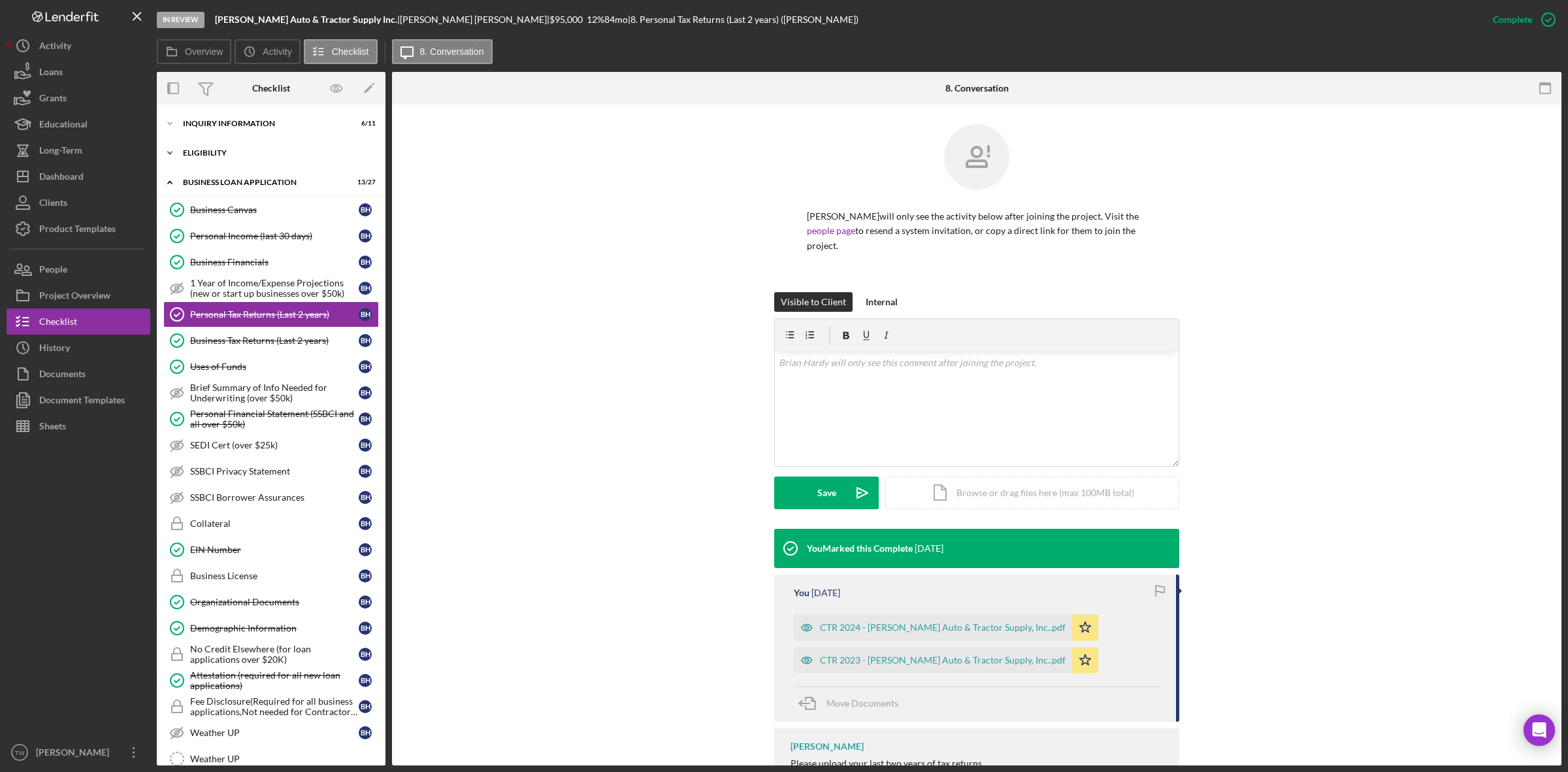
click at [238, 151] on div "ELIGIBILITY" at bounding box center [276, 153] width 187 height 8
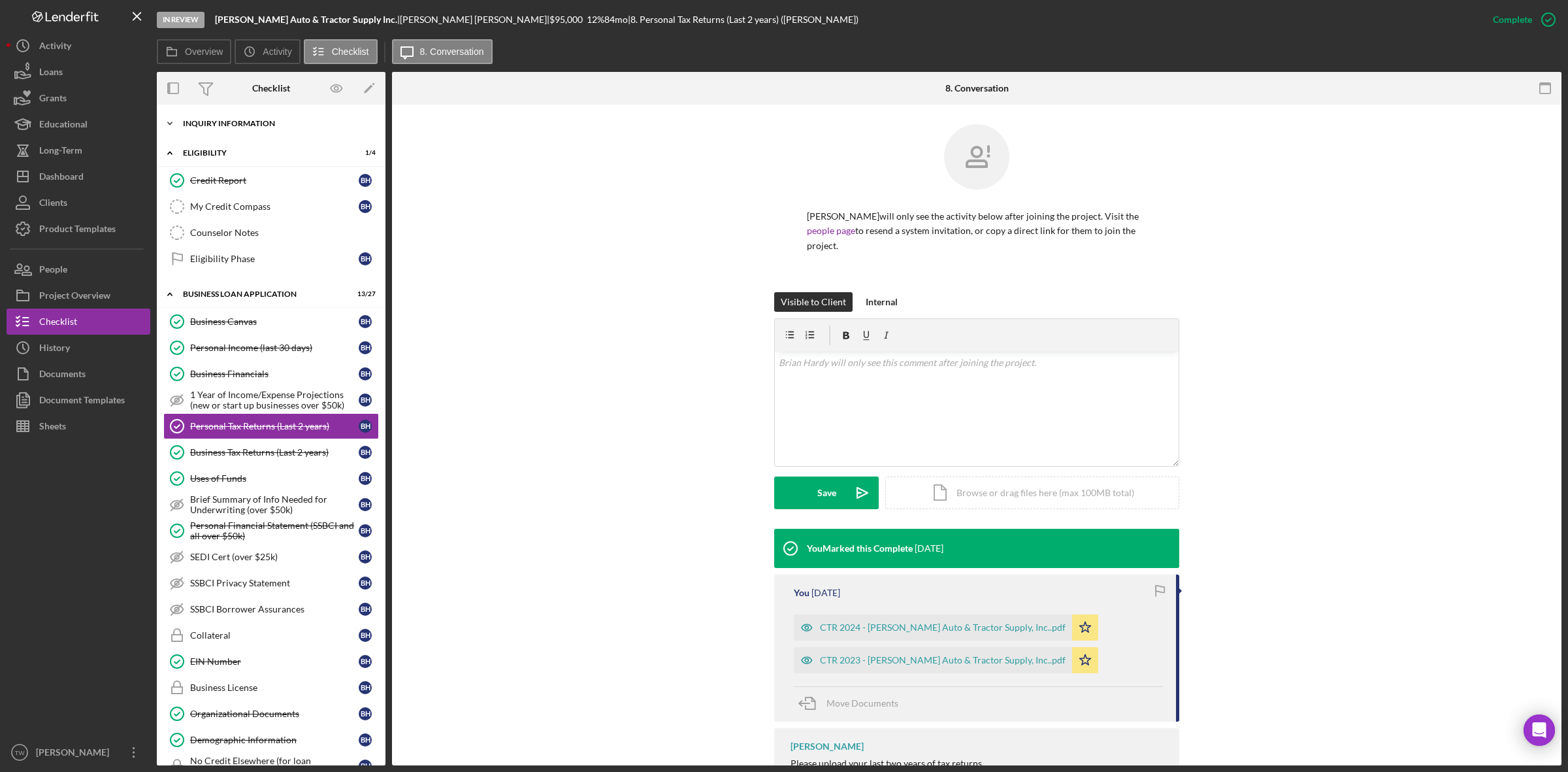
click at [240, 124] on div "INQUIRY INFORMATION" at bounding box center [276, 123] width 187 height 8
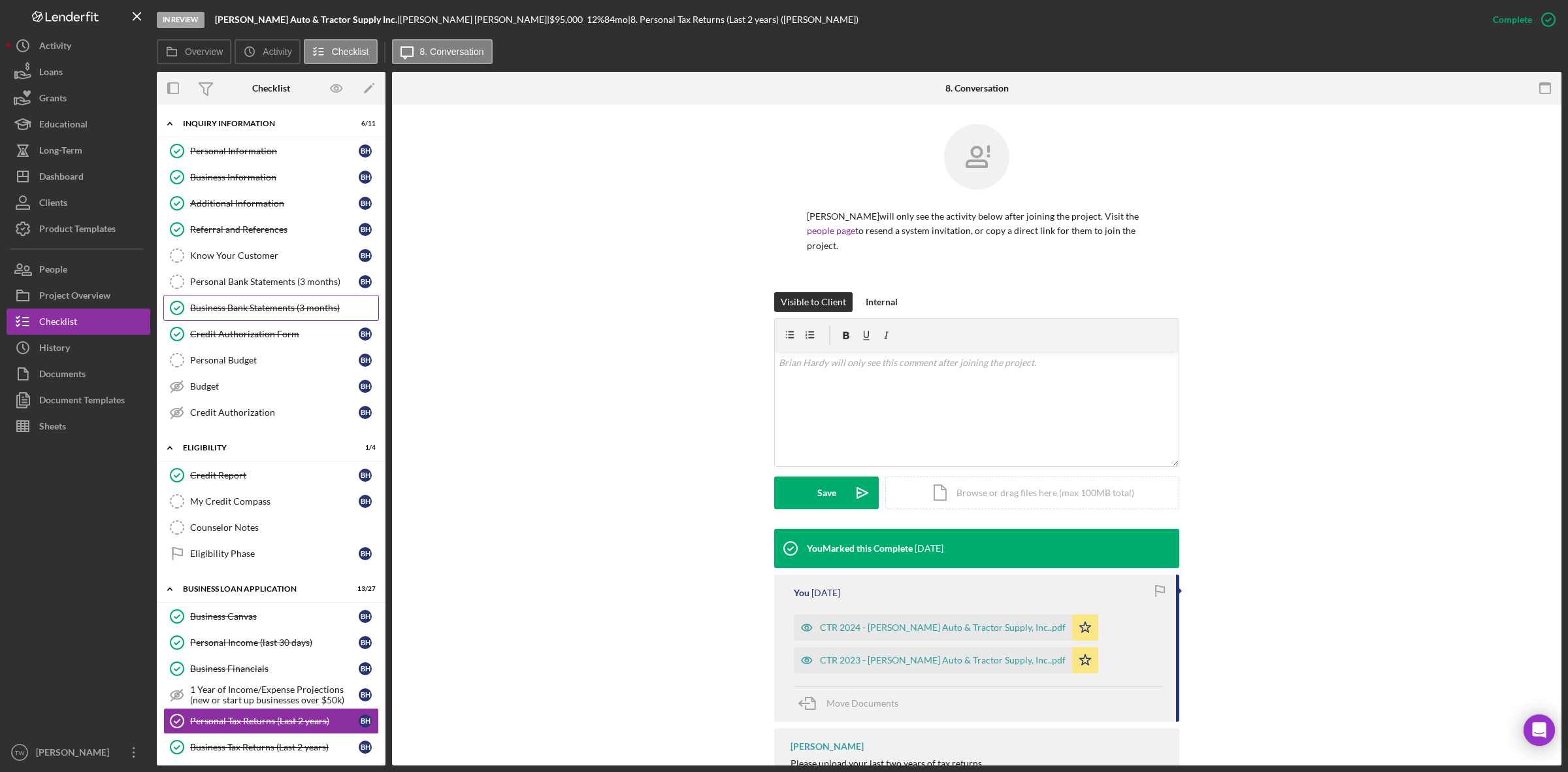
click at [246, 313] on div "Business Bank Statements (3 months)" at bounding box center [285, 307] width 188 height 10
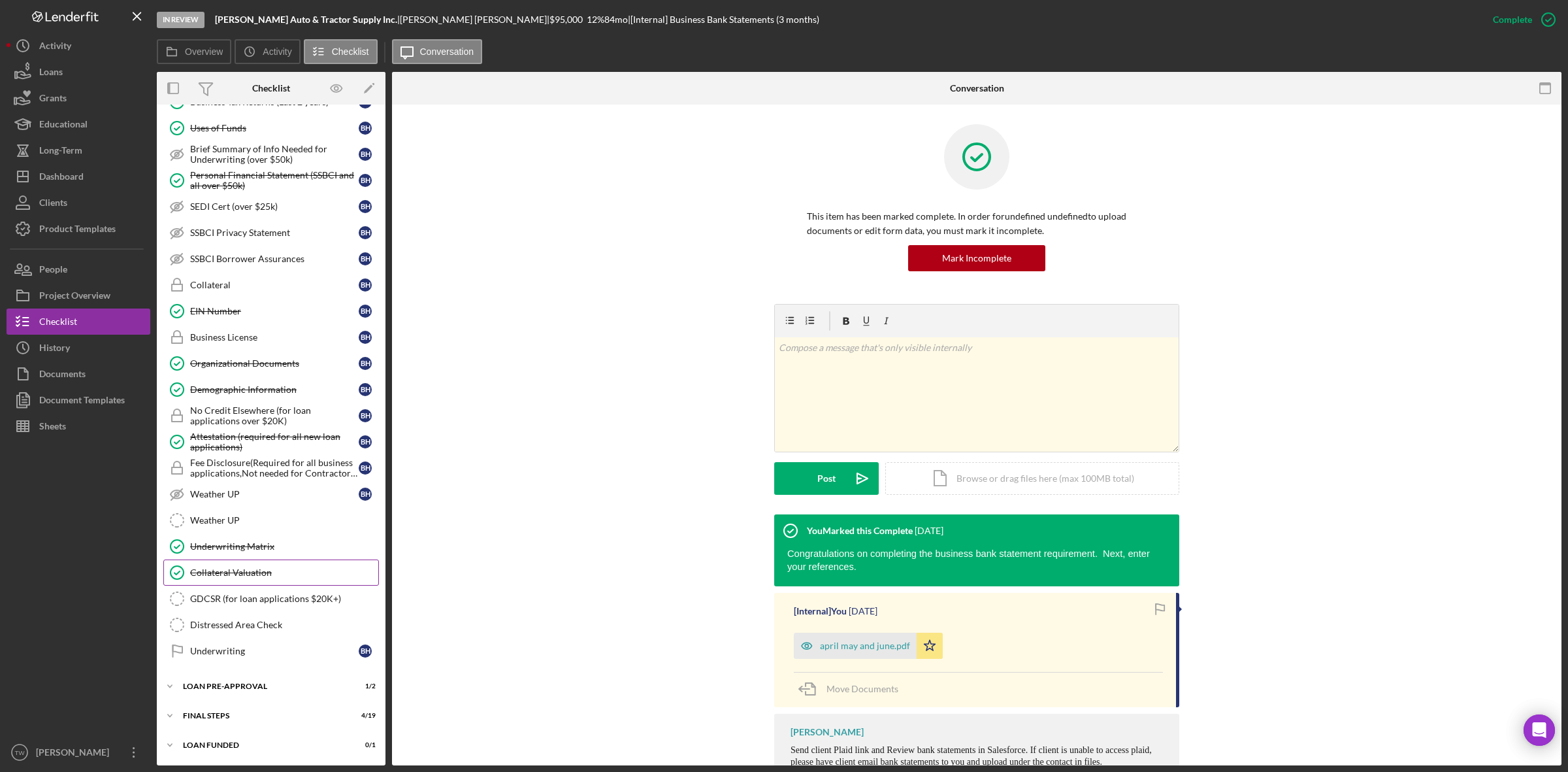
scroll to position [658, 0]
click at [231, 690] on div "LOAN PRE-APPROVAL" at bounding box center [276, 686] width 187 height 8
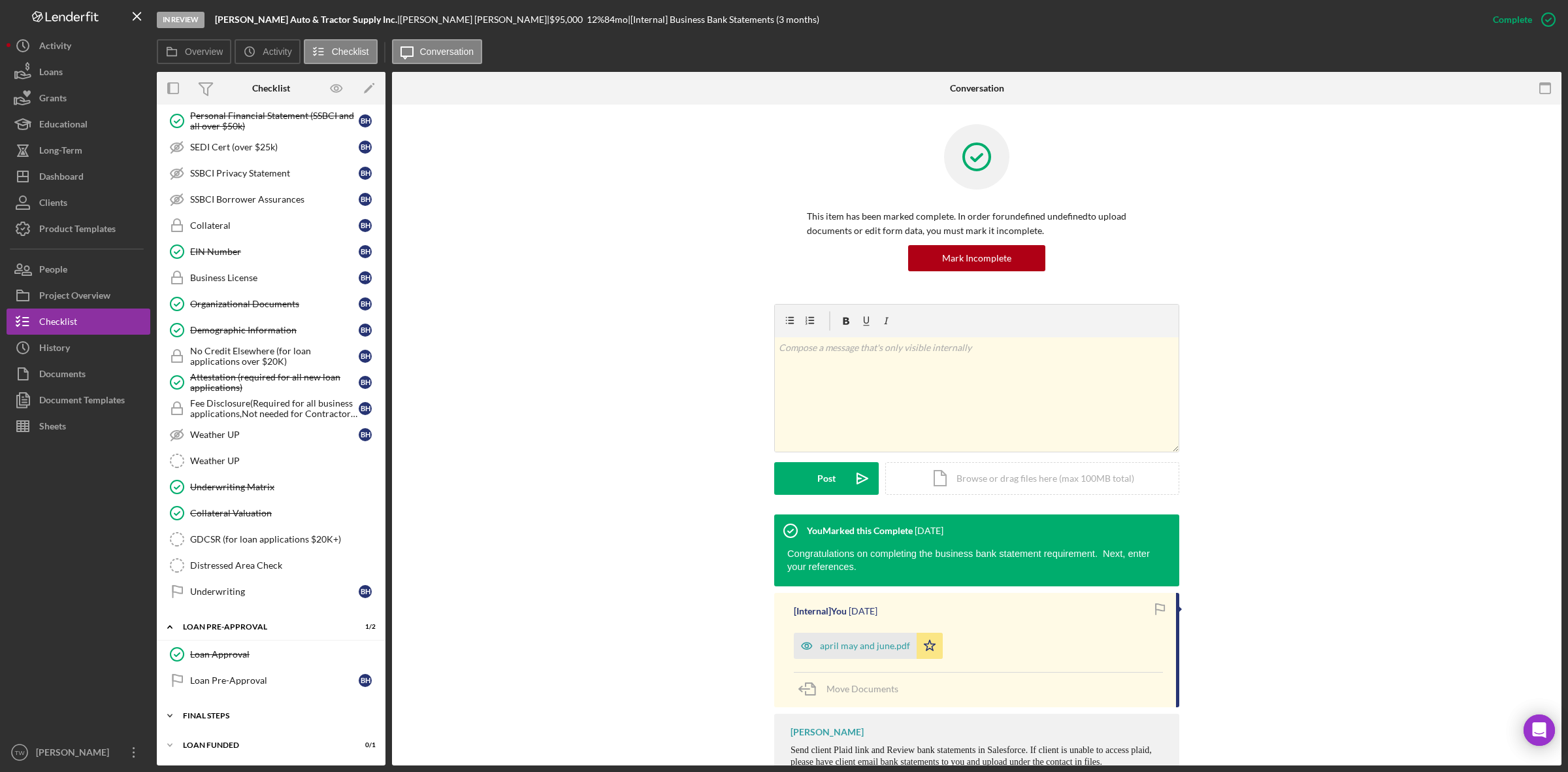
click at [241, 727] on div "Icon/Expander FINAL STEPS 4 / 19" at bounding box center [270, 715] width 229 height 26
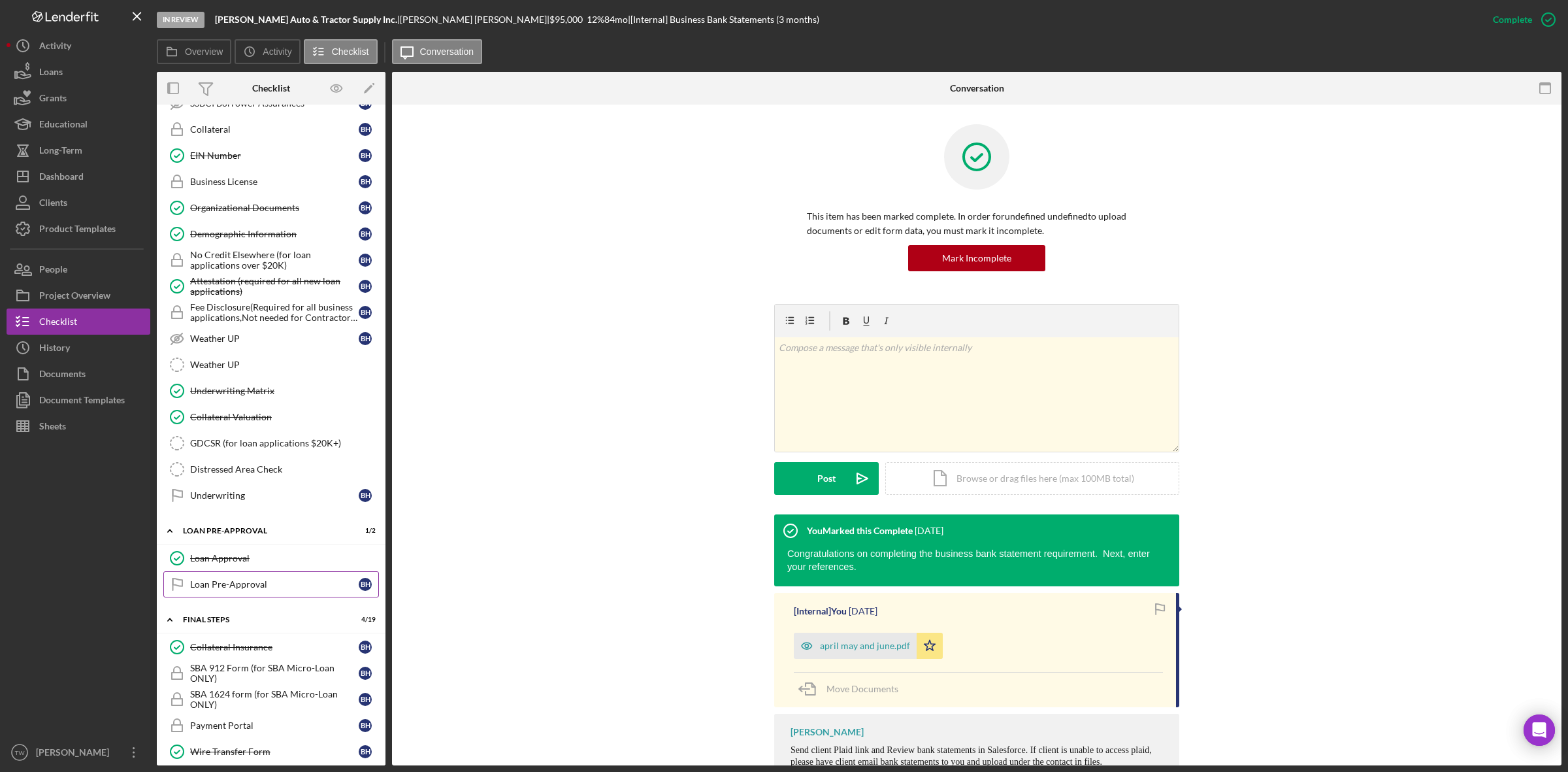
scroll to position [718, 0]
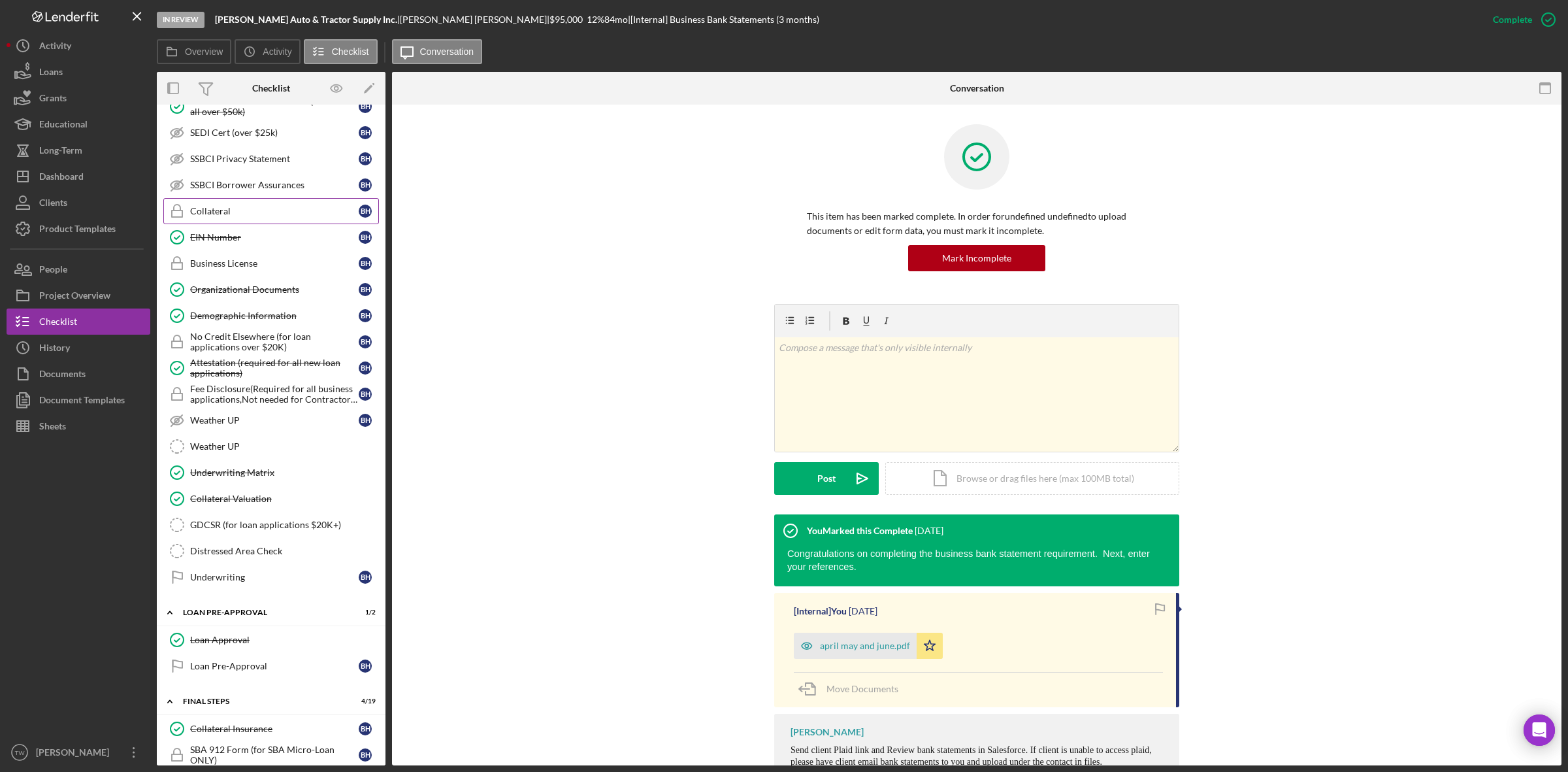
click at [253, 216] on div "Collateral" at bounding box center [274, 210] width 169 height 10
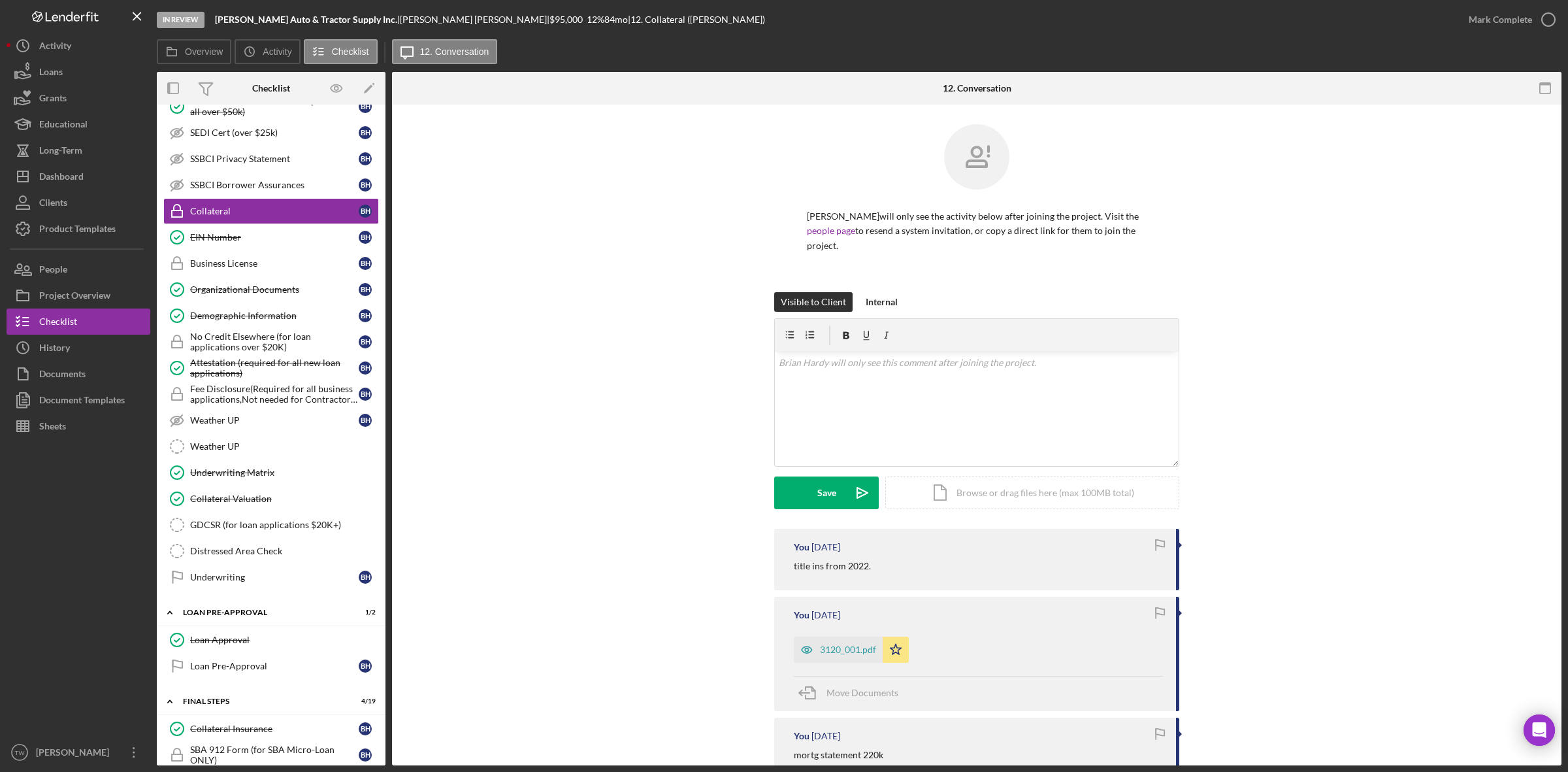
scroll to position [82, 0]
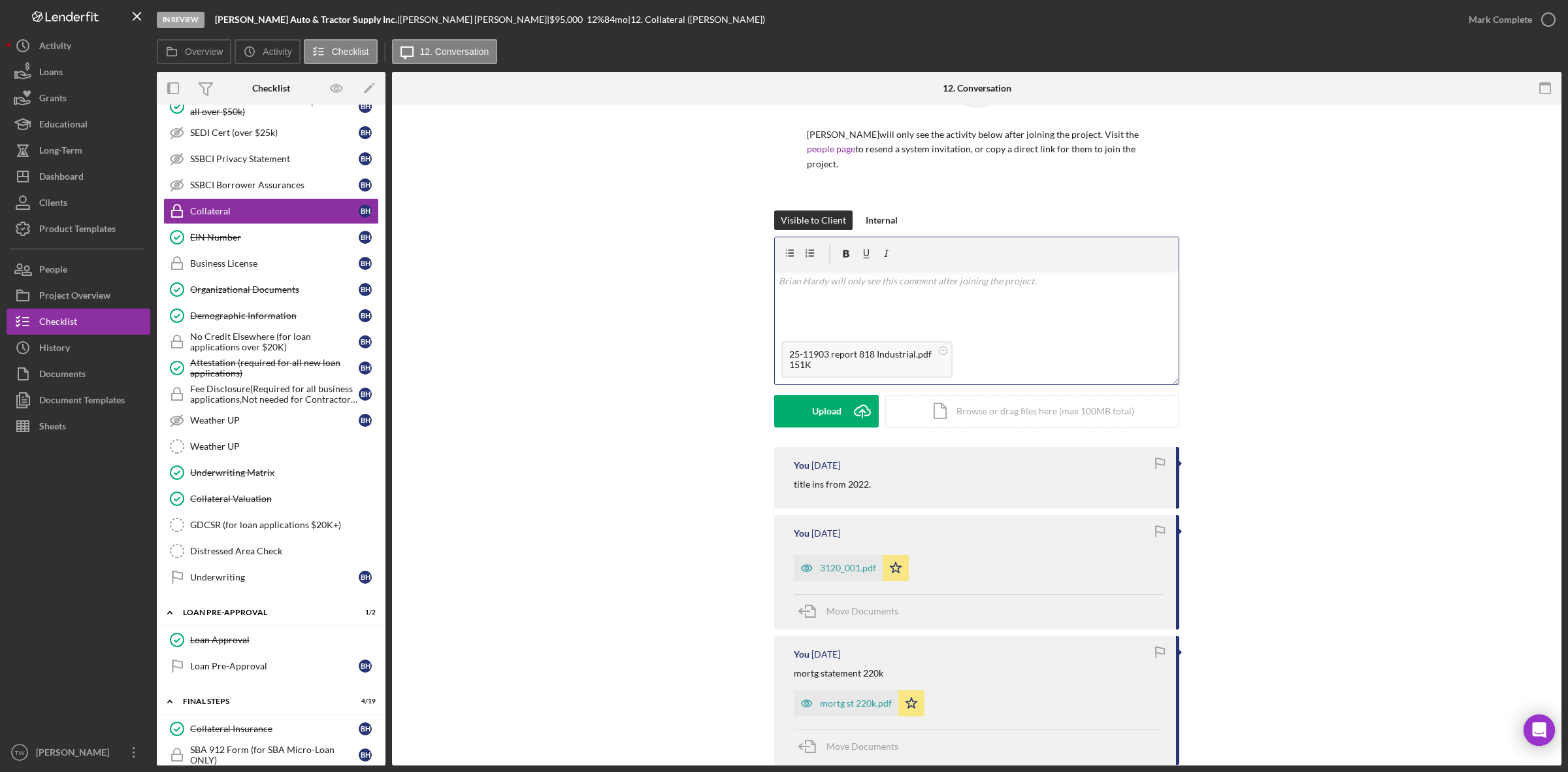
click at [960, 275] on div "v Color teal Color pink Remove color Add row above Add row below Add column bef…" at bounding box center [976, 302] width 403 height 65
click at [813, 403] on button "Save Icon/icon-invite-send" at bounding box center [825, 411] width 105 height 33
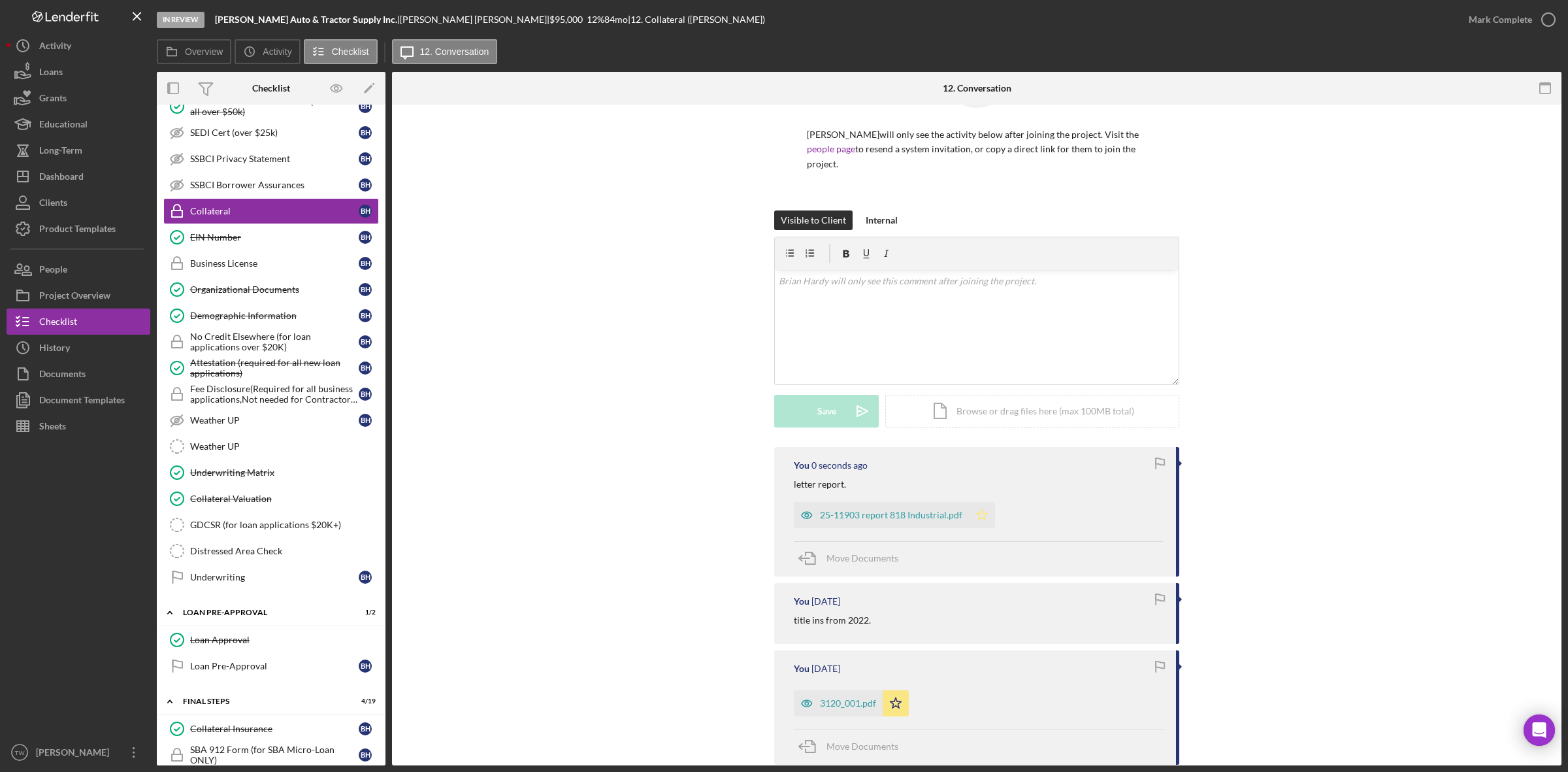
click at [983, 501] on icon "Icon/Star" at bounding box center [982, 515] width 26 height 26
click at [892, 698] on polygon "button" at bounding box center [896, 702] width 11 height 10
